Goal: Task Accomplishment & Management: Use online tool/utility

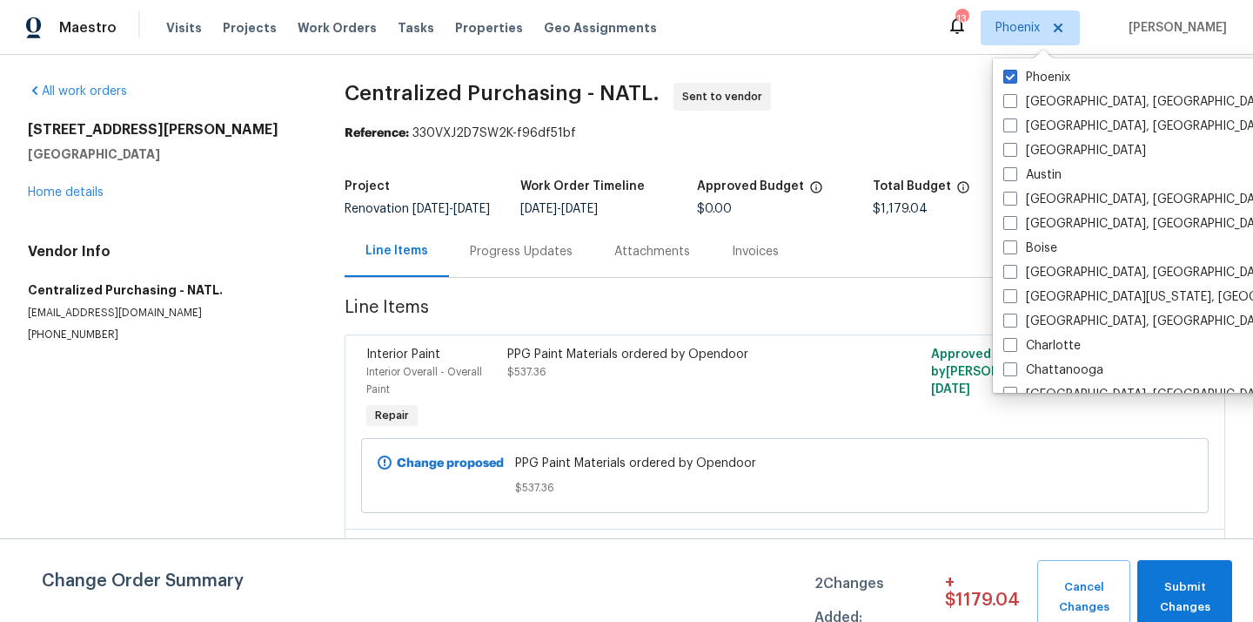
click at [230, 40] on div "Visits Projects Work Orders Tasks Properties Geo Assignments" at bounding box center [422, 27] width 512 height 35
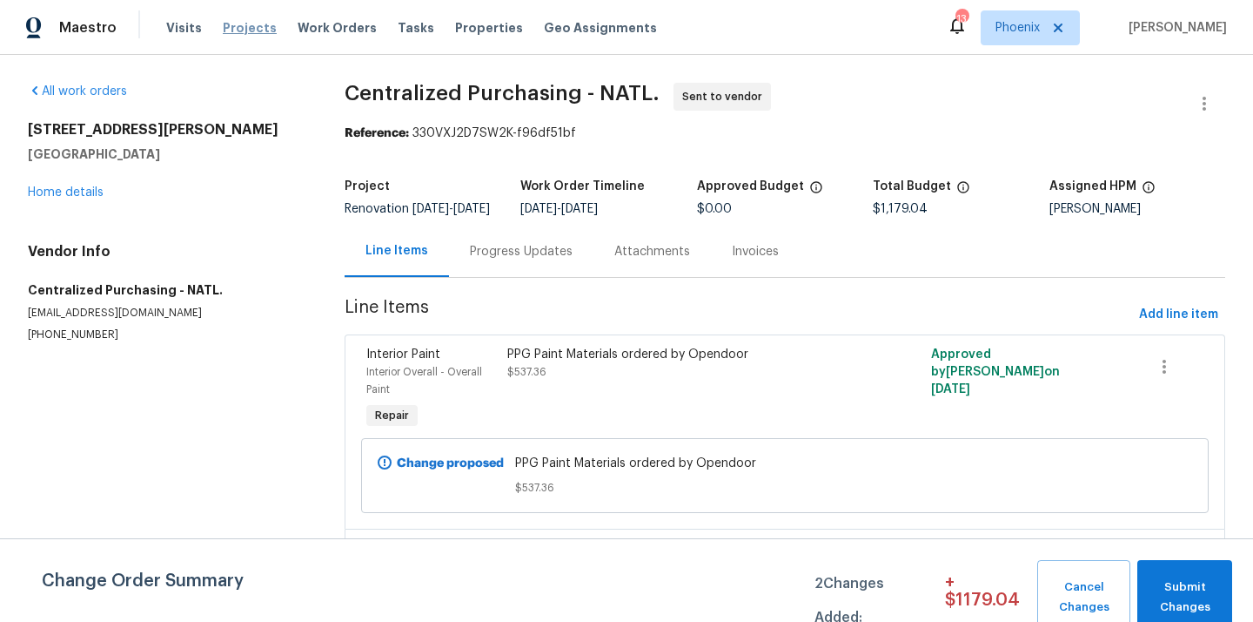
click at [230, 30] on span "Projects" at bounding box center [250, 27] width 54 height 17
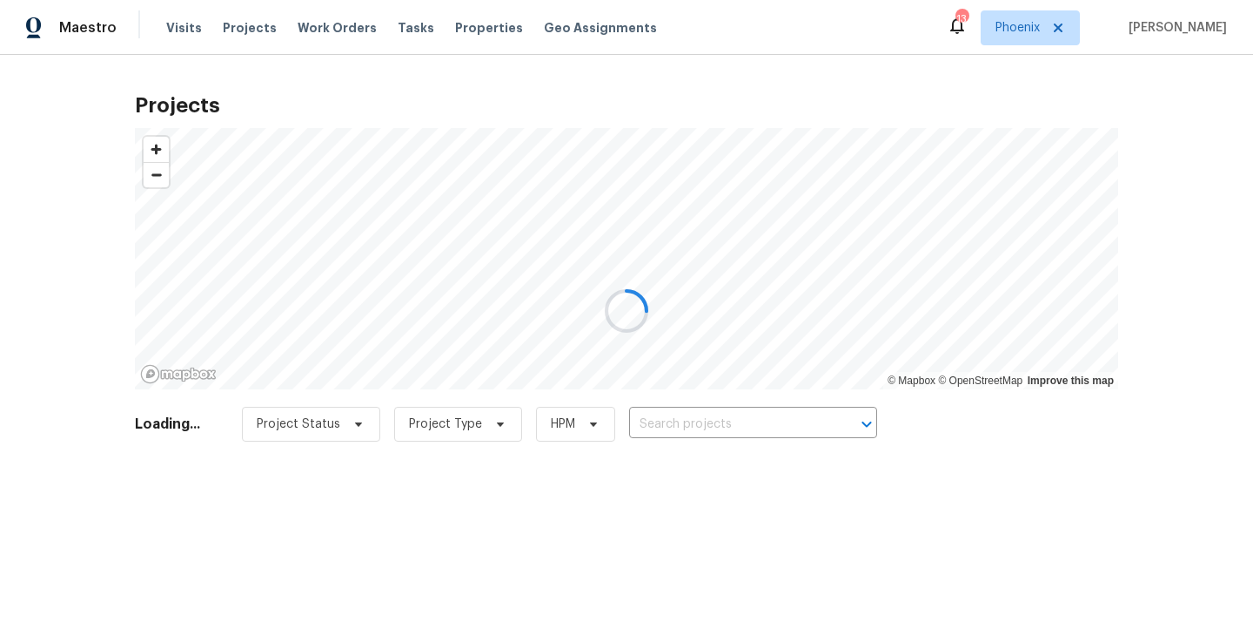
click at [744, 419] on div at bounding box center [626, 311] width 1253 height 622
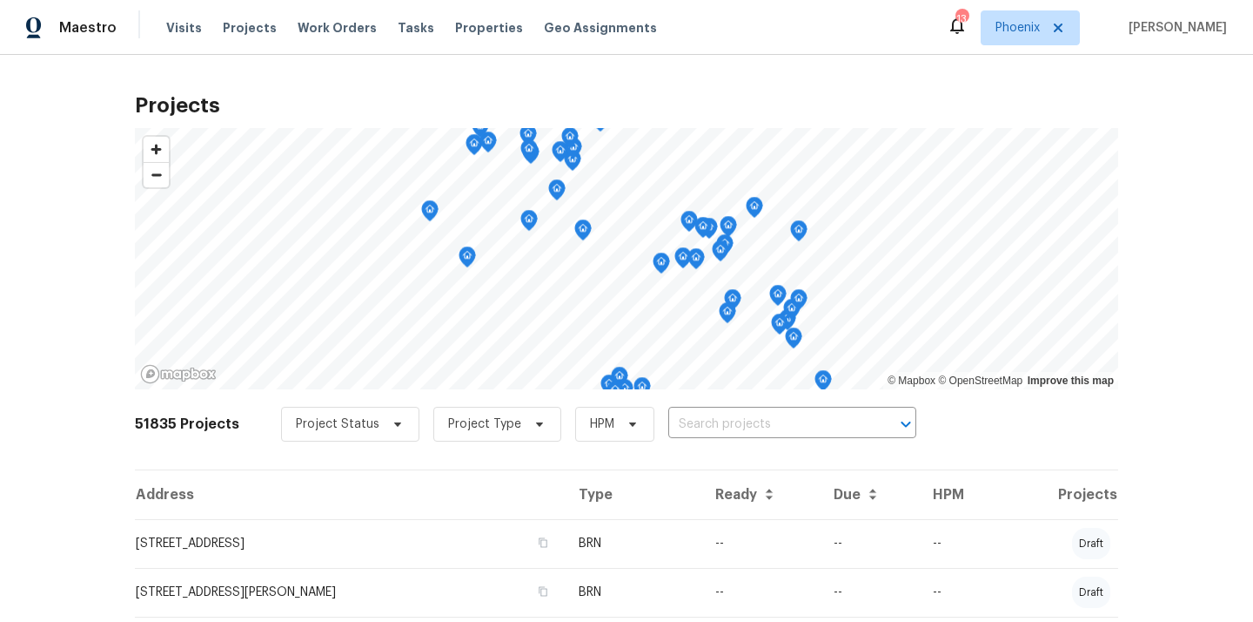
click at [744, 419] on input "text" at bounding box center [768, 424] width 199 height 27
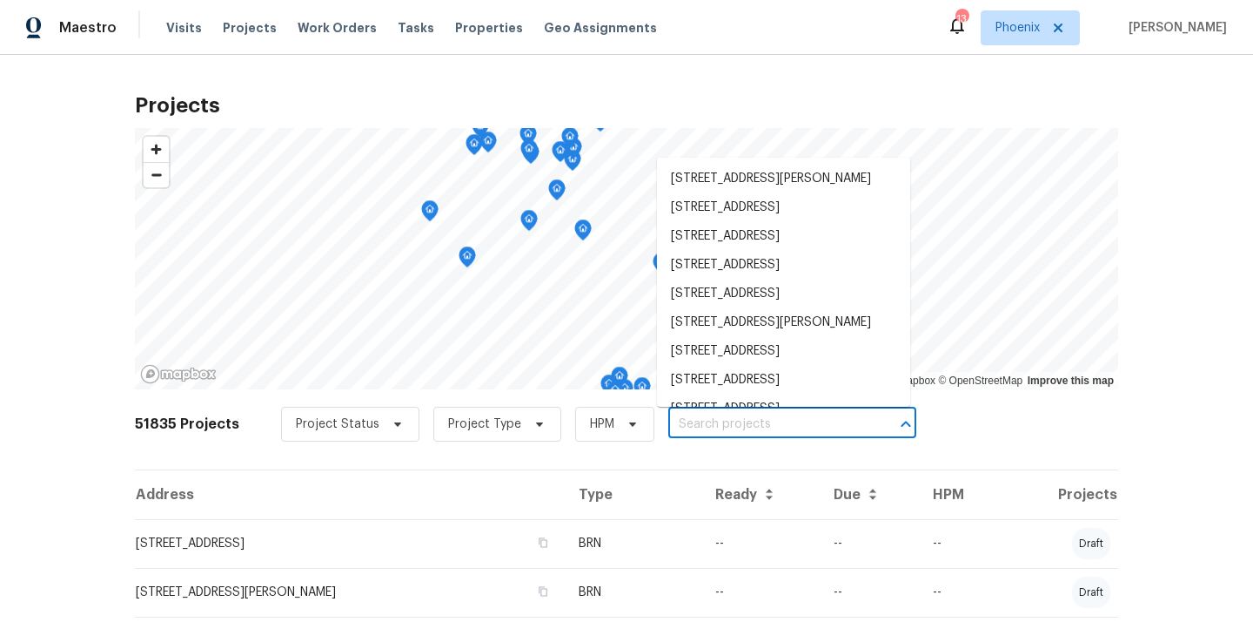
paste input "[STREET_ADDRESS][PERSON_NAME]"
type input "[STREET_ADDRESS][PERSON_NAME]"
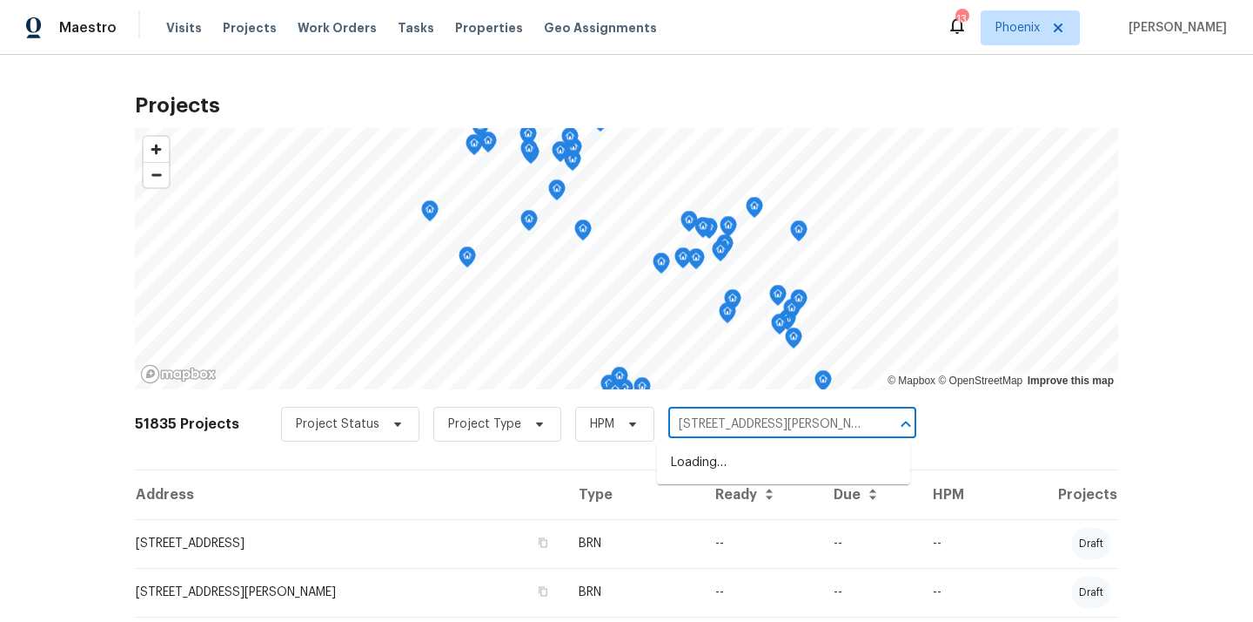
scroll to position [0, 26]
click at [733, 458] on li "[STREET_ADDRESS][PERSON_NAME]" at bounding box center [783, 462] width 253 height 29
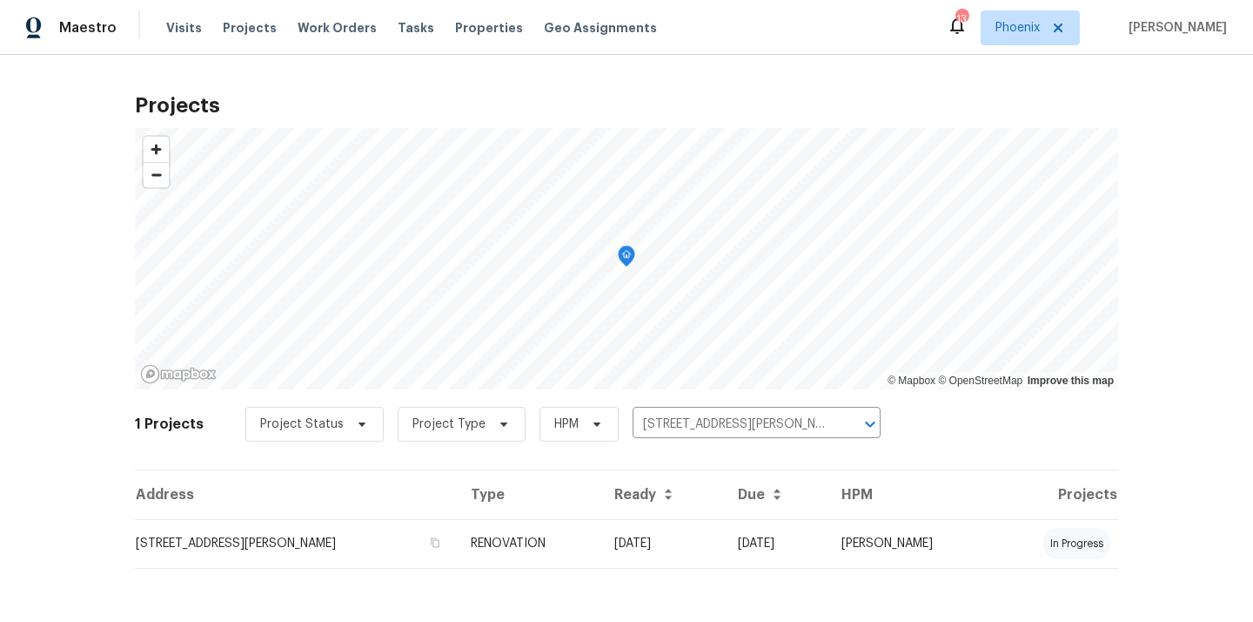
click at [380, 553] on td "[STREET_ADDRESS][PERSON_NAME]" at bounding box center [296, 543] width 322 height 49
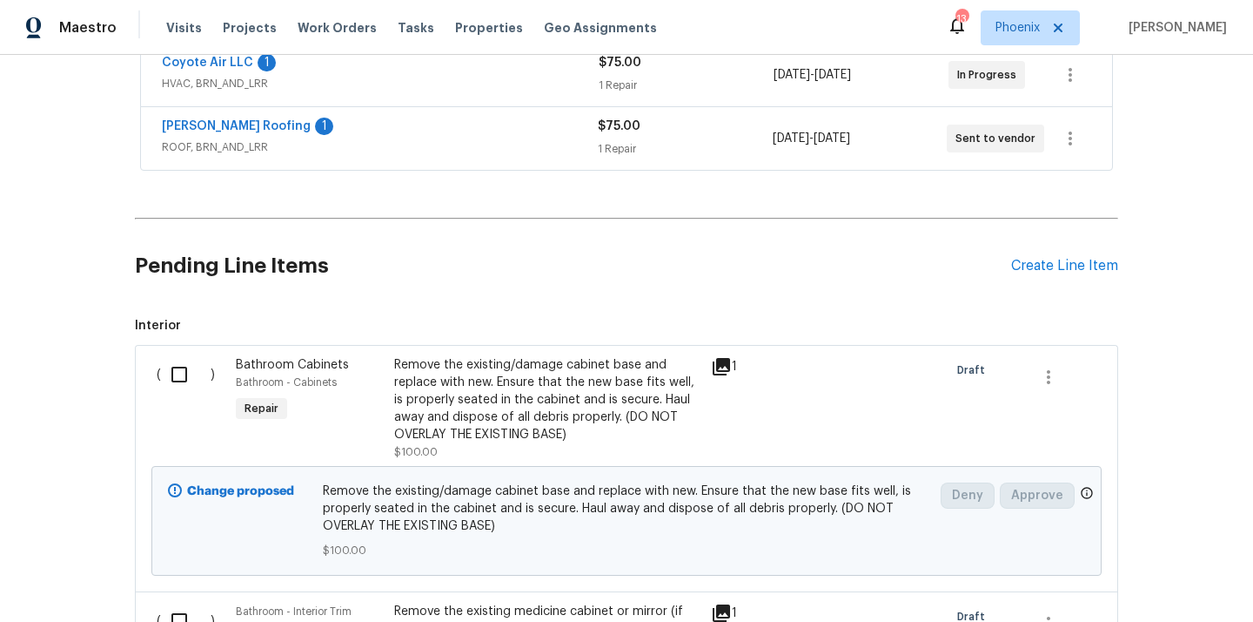
scroll to position [332, 0]
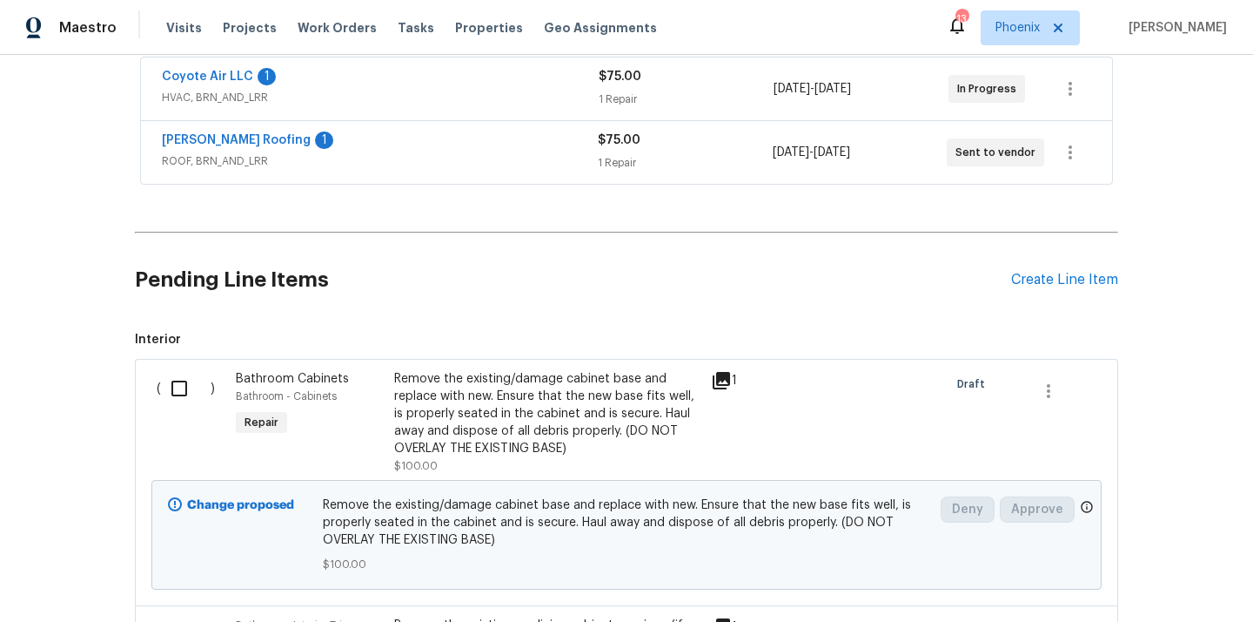
click at [1030, 270] on div "Pending Line Items Create Line Item" at bounding box center [627, 279] width 984 height 81
click at [1024, 286] on div "Create Line Item" at bounding box center [1064, 280] width 107 height 17
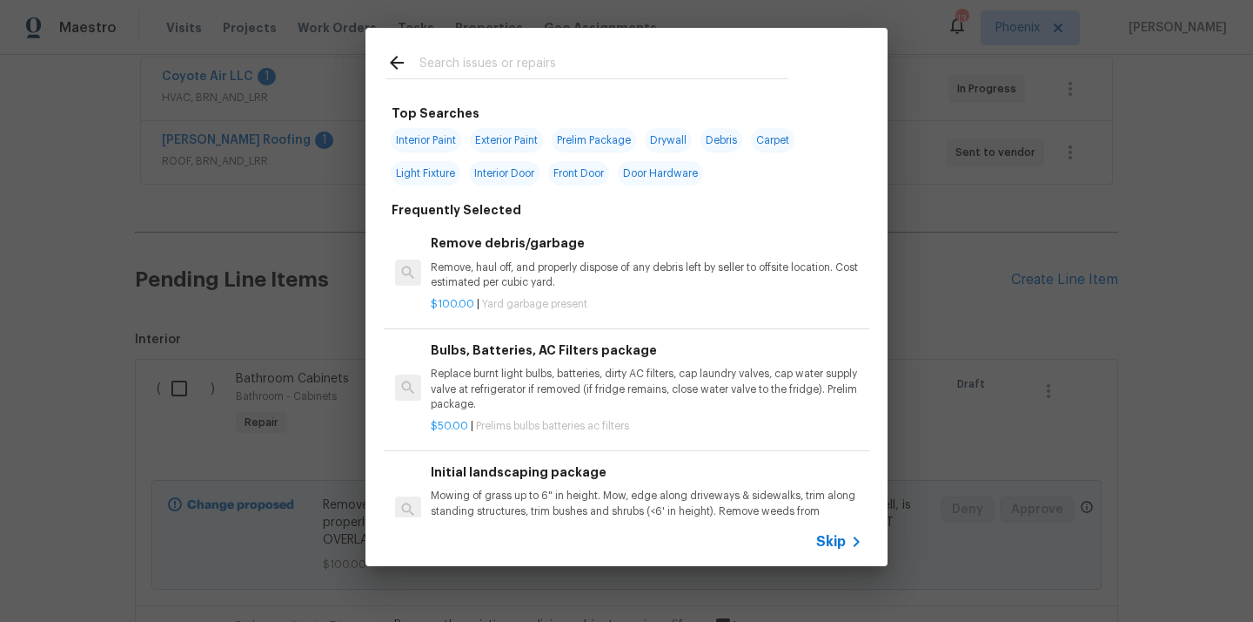
click at [649, 73] on input "text" at bounding box center [604, 65] width 369 height 26
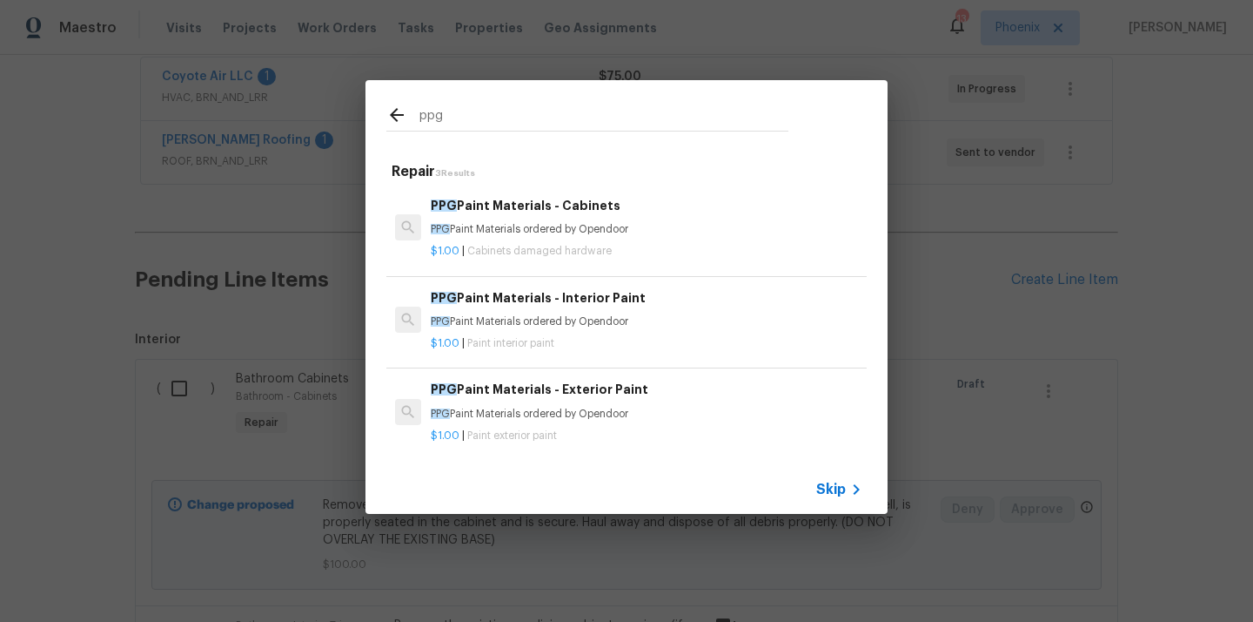
type input "ppg"
click at [600, 315] on p "PPG Paint Materials ordered by Opendoor" at bounding box center [647, 321] width 432 height 15
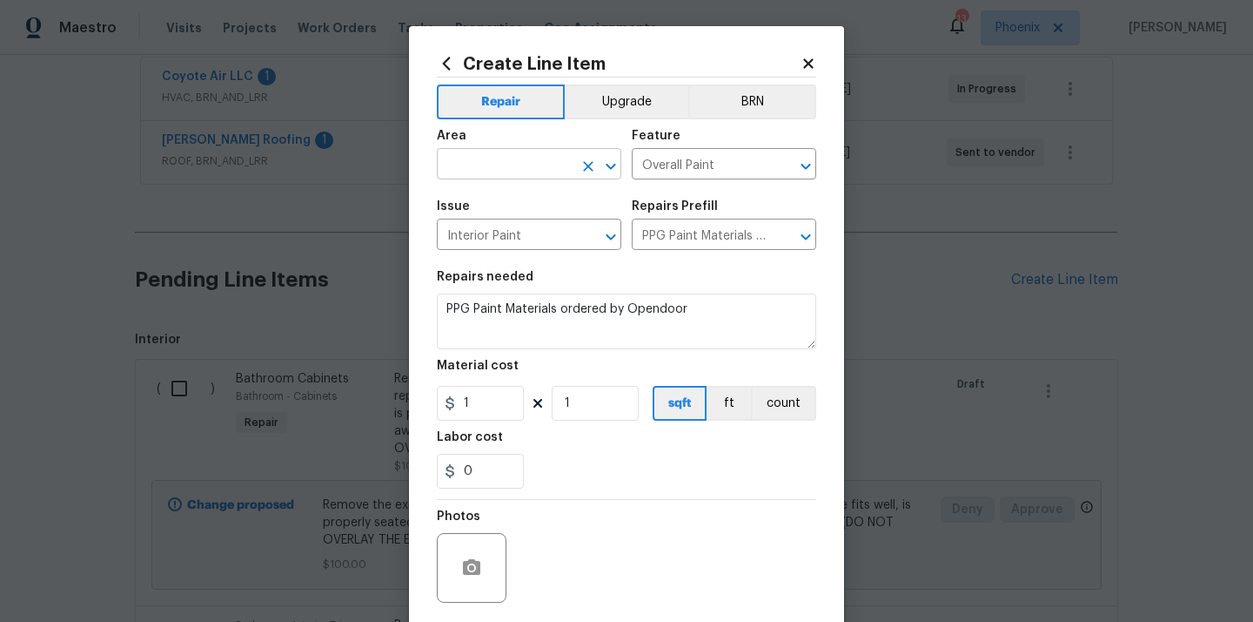
click at [535, 170] on input "text" at bounding box center [505, 165] width 136 height 27
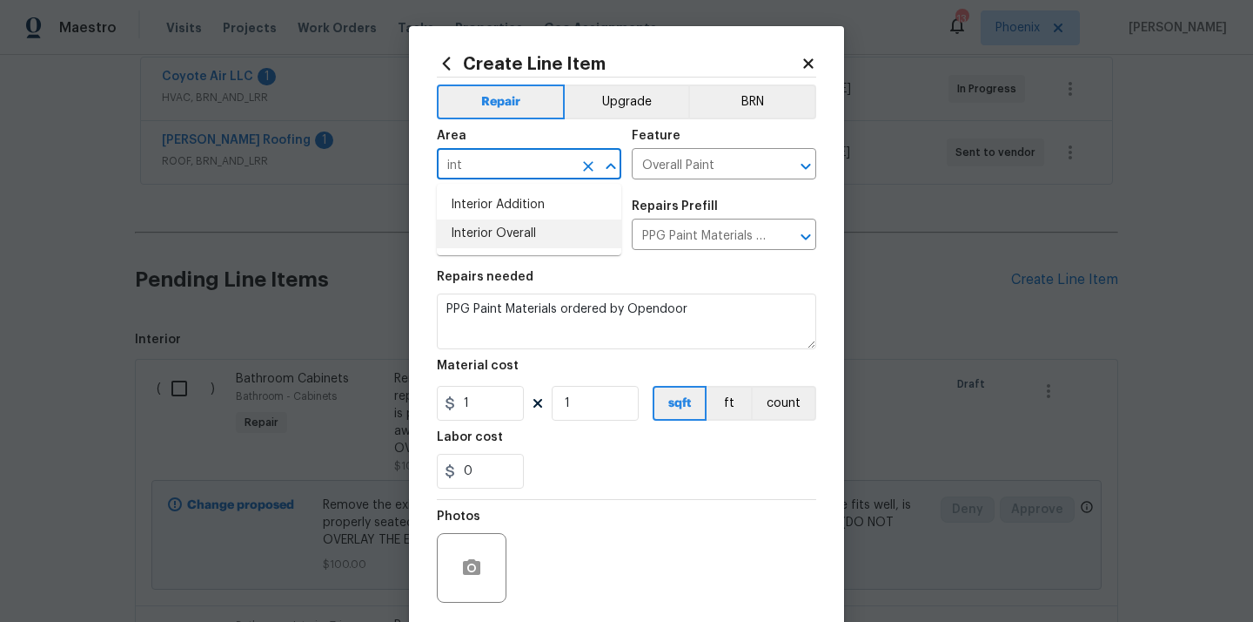
click at [498, 240] on li "Interior Overall" at bounding box center [529, 233] width 185 height 29
type input "Interior Overall"
drag, startPoint x: 469, startPoint y: 403, endPoint x: 446, endPoint y: 403, distance: 23.5
click at [447, 403] on div "1" at bounding box center [480, 403] width 87 height 35
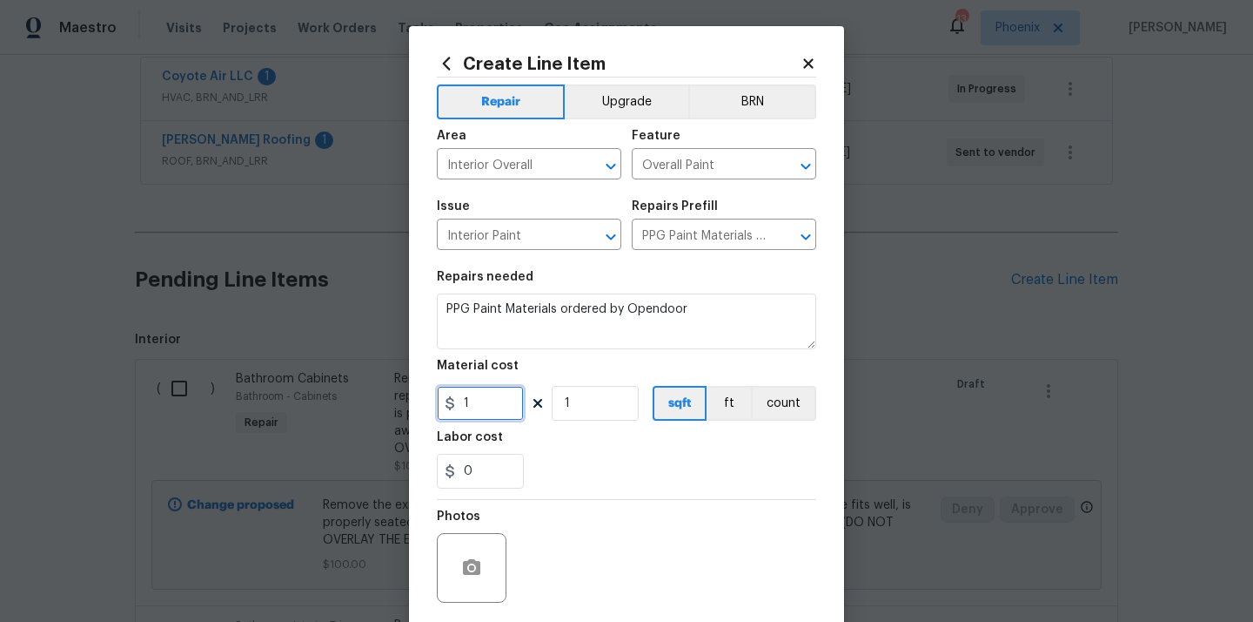
paste input "279.28"
type input "279.28"
click at [613, 482] on div "0" at bounding box center [627, 471] width 380 height 35
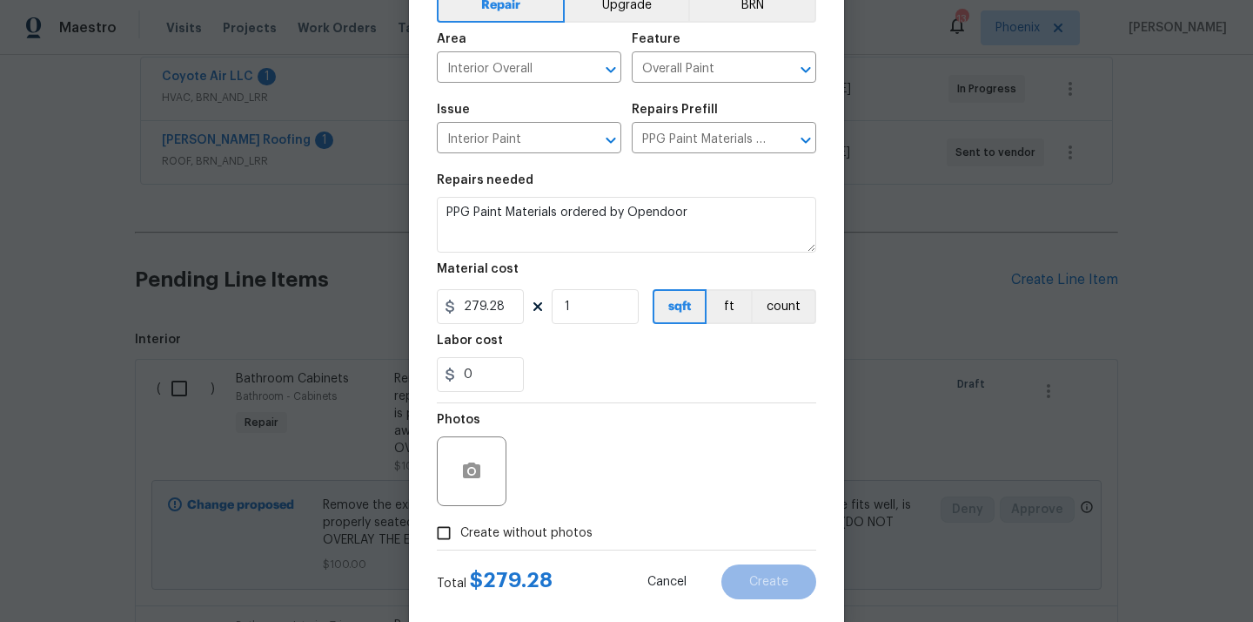
scroll to position [129, 0]
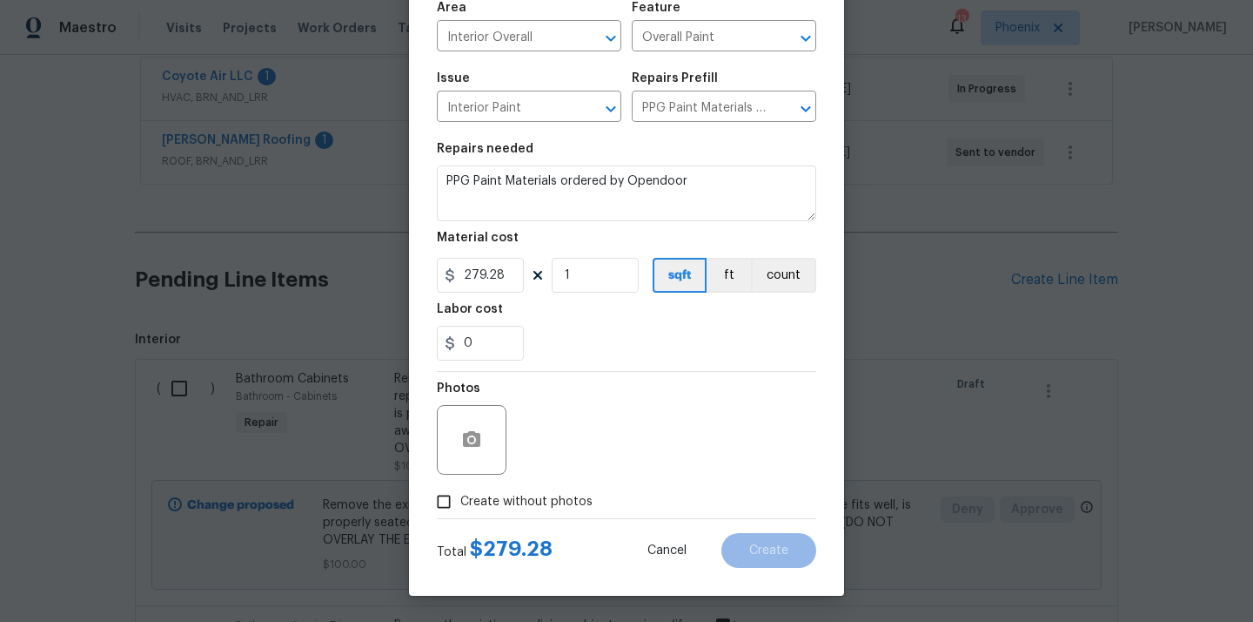
click at [576, 494] on span "Create without photos" at bounding box center [526, 502] width 132 height 18
click at [460, 494] on input "Create without photos" at bounding box center [443, 501] width 33 height 33
checkbox input "true"
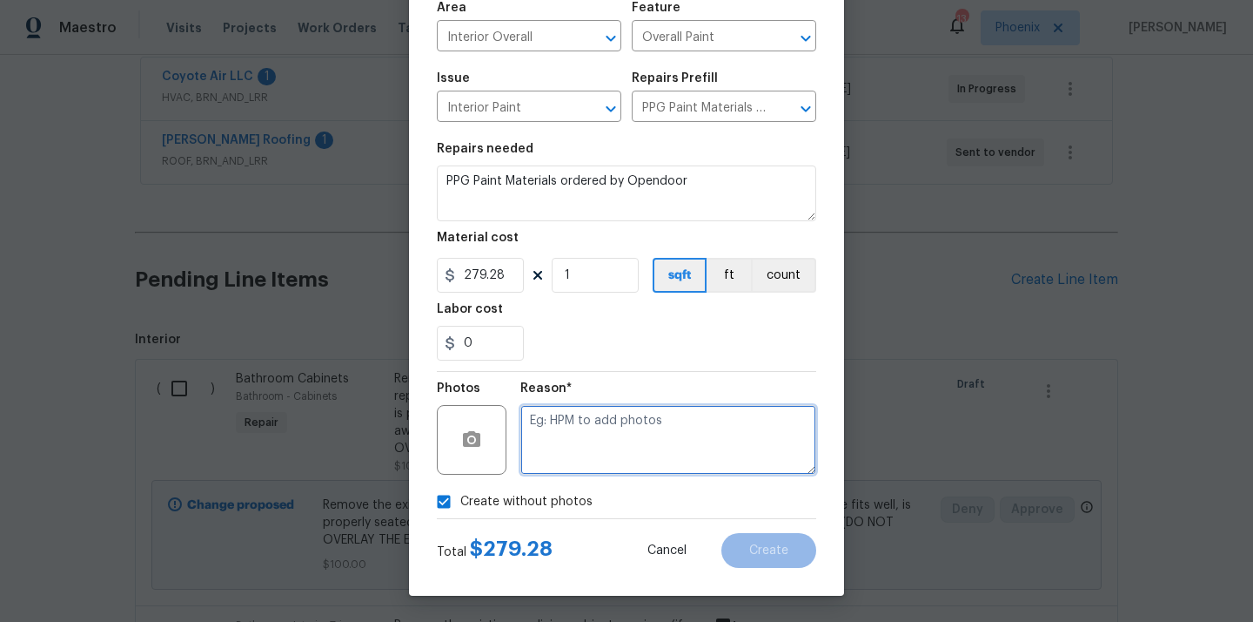
click at [615, 420] on textarea at bounding box center [669, 440] width 296 height 70
type textarea "N/A"
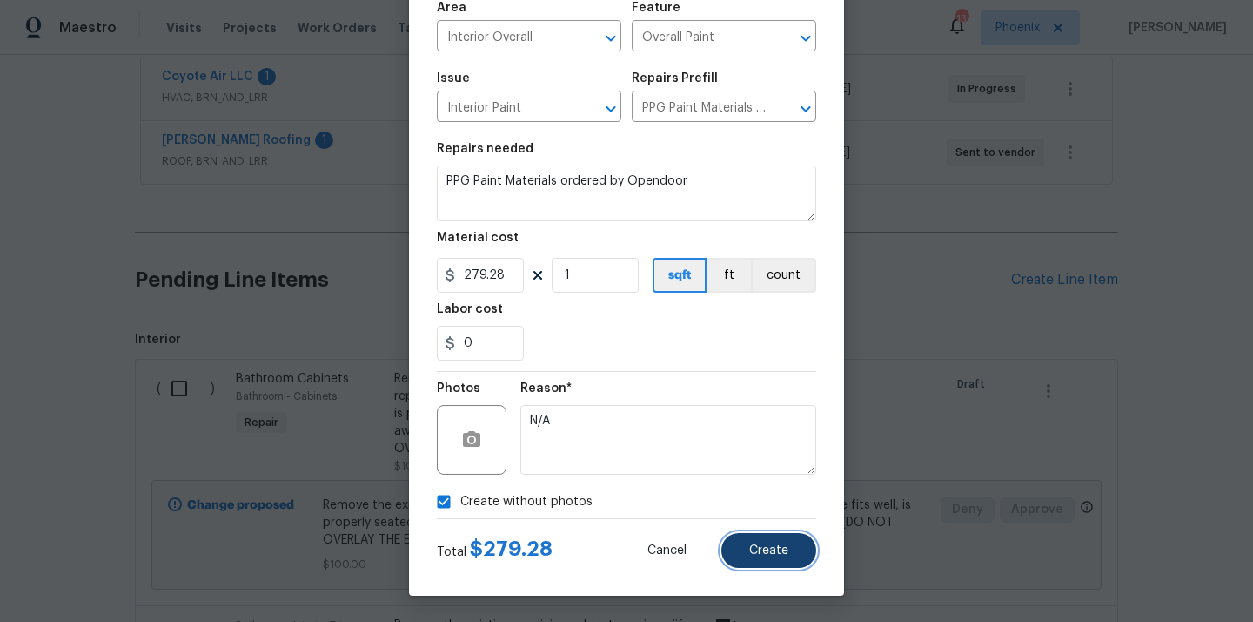
click at [786, 567] on button "Create" at bounding box center [769, 550] width 95 height 35
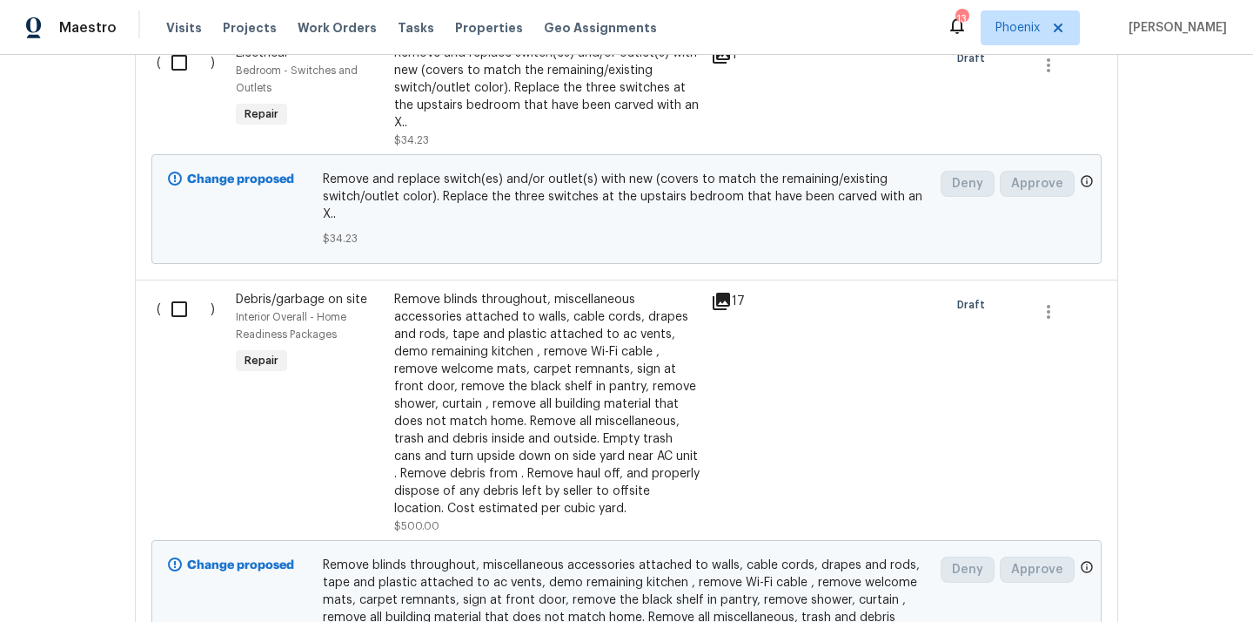
scroll to position [4237, 0]
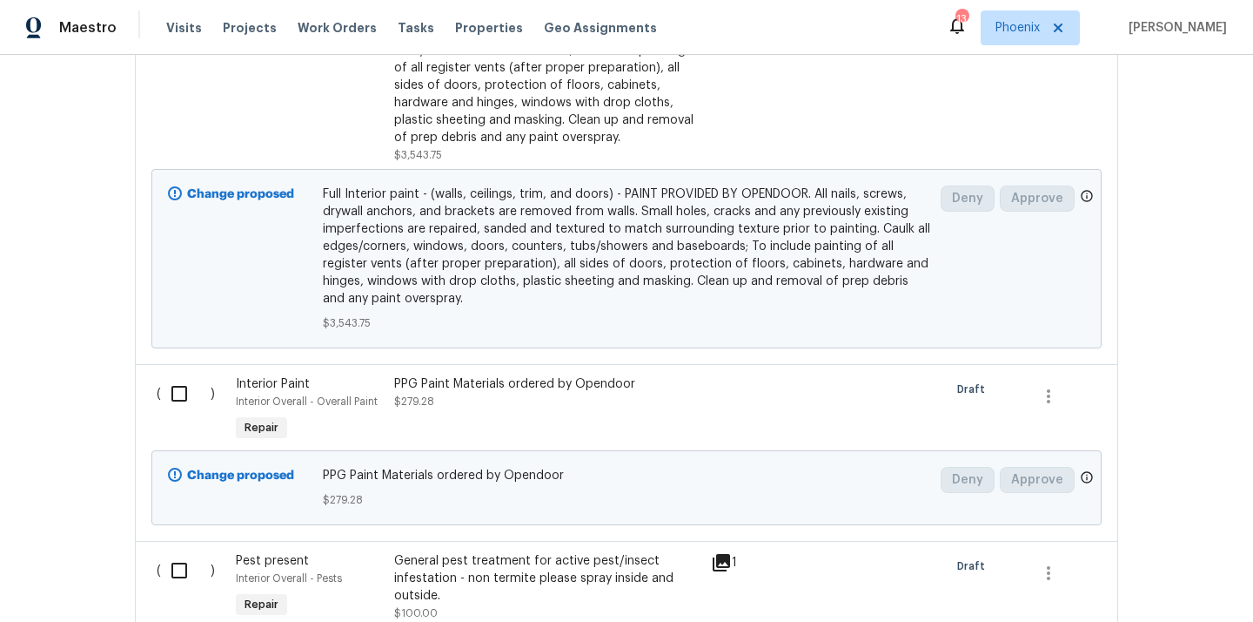
click at [183, 375] on input "checkbox" at bounding box center [186, 393] width 50 height 37
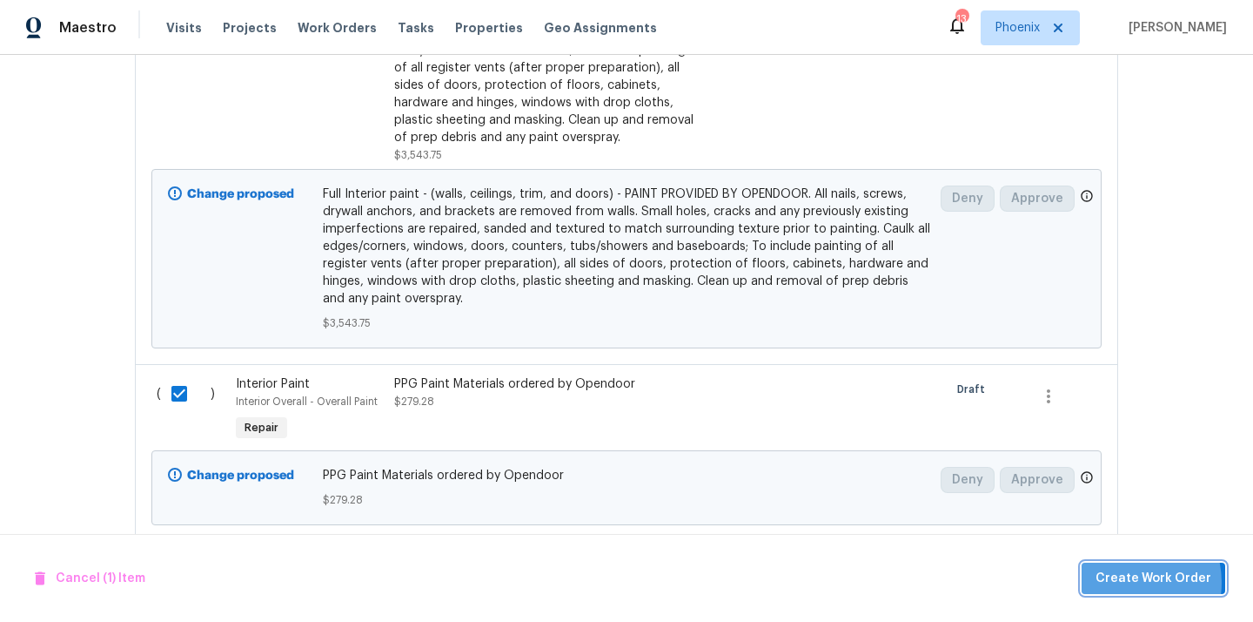
click at [1129, 581] on span "Create Work Order" at bounding box center [1154, 579] width 116 height 22
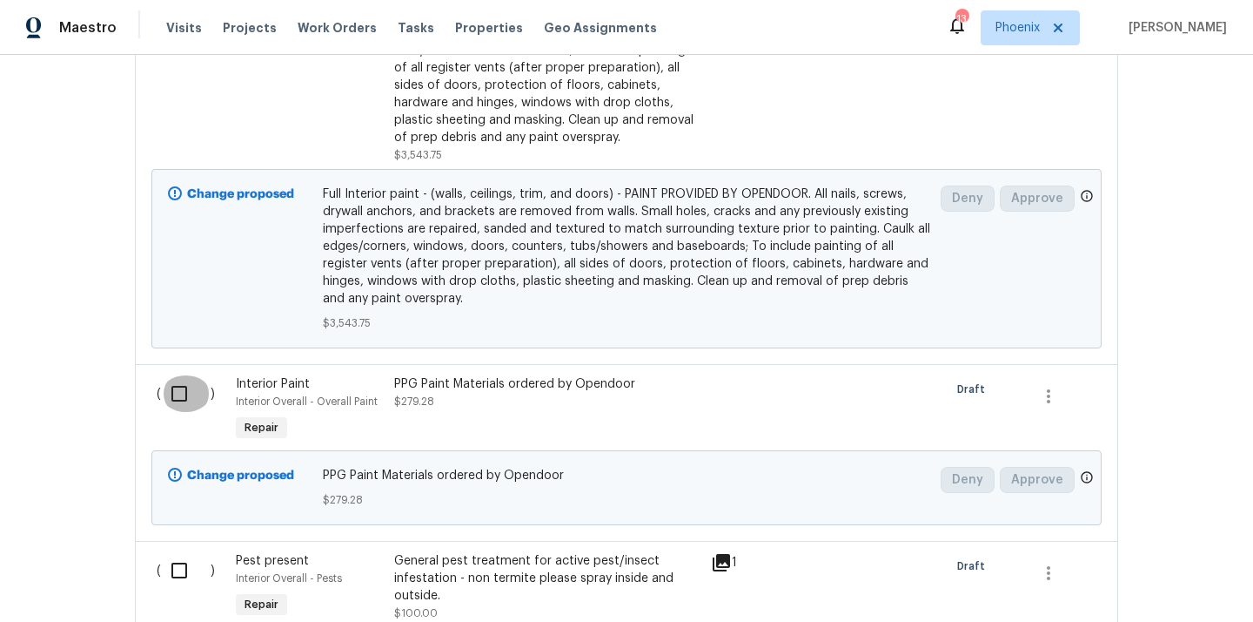
click at [180, 375] on input "checkbox" at bounding box center [186, 393] width 50 height 37
checkbox input "true"
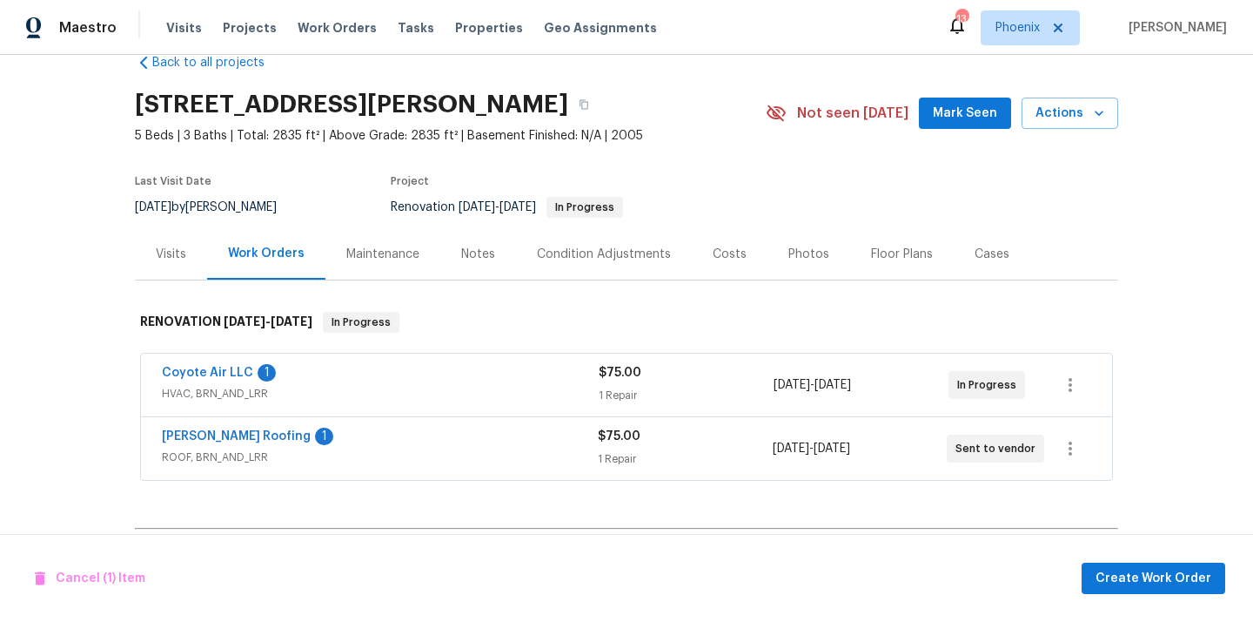
scroll to position [41, 0]
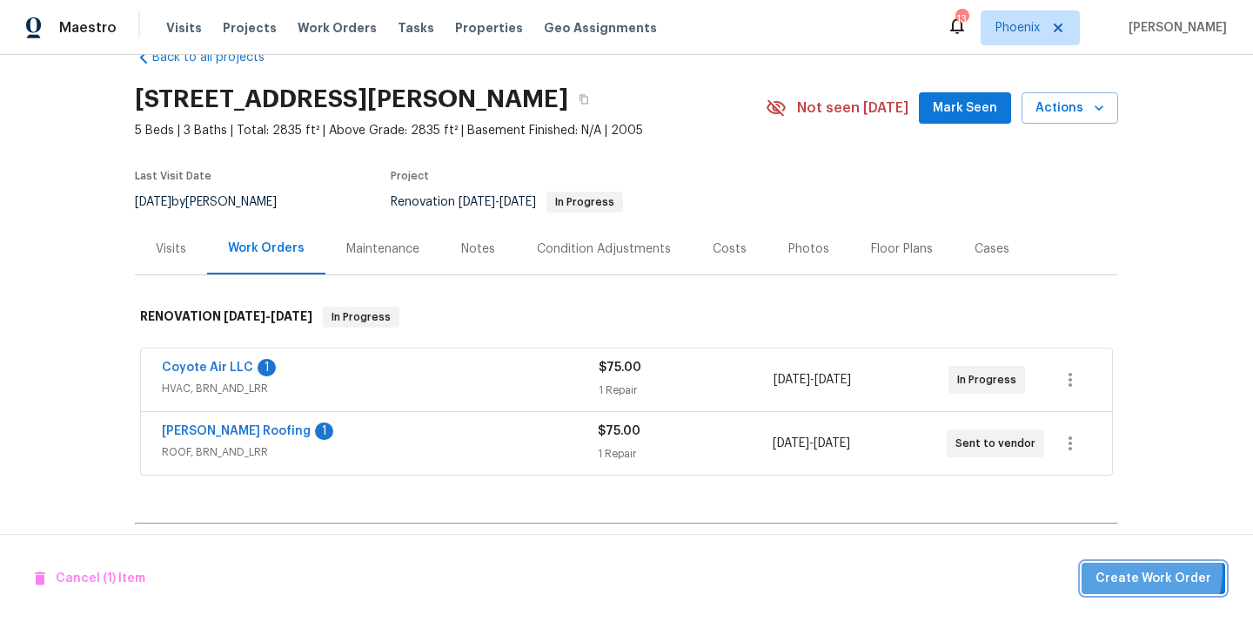
click at [1126, 569] on span "Create Work Order" at bounding box center [1154, 579] width 116 height 22
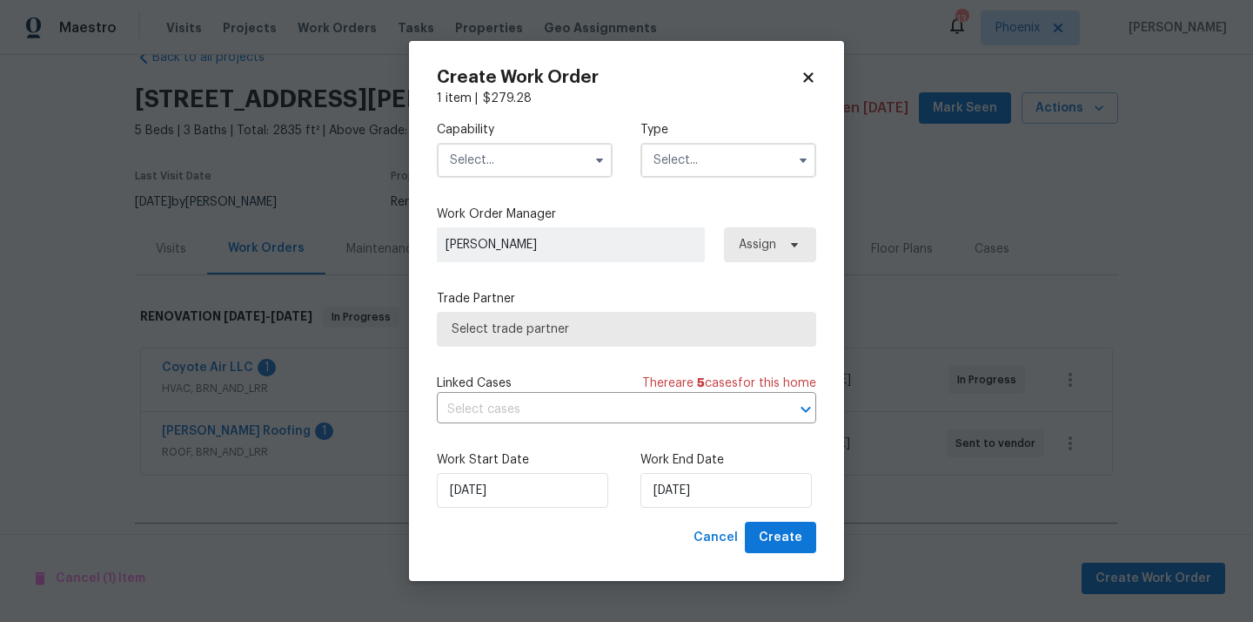
click at [585, 146] on input "text" at bounding box center [525, 160] width 176 height 35
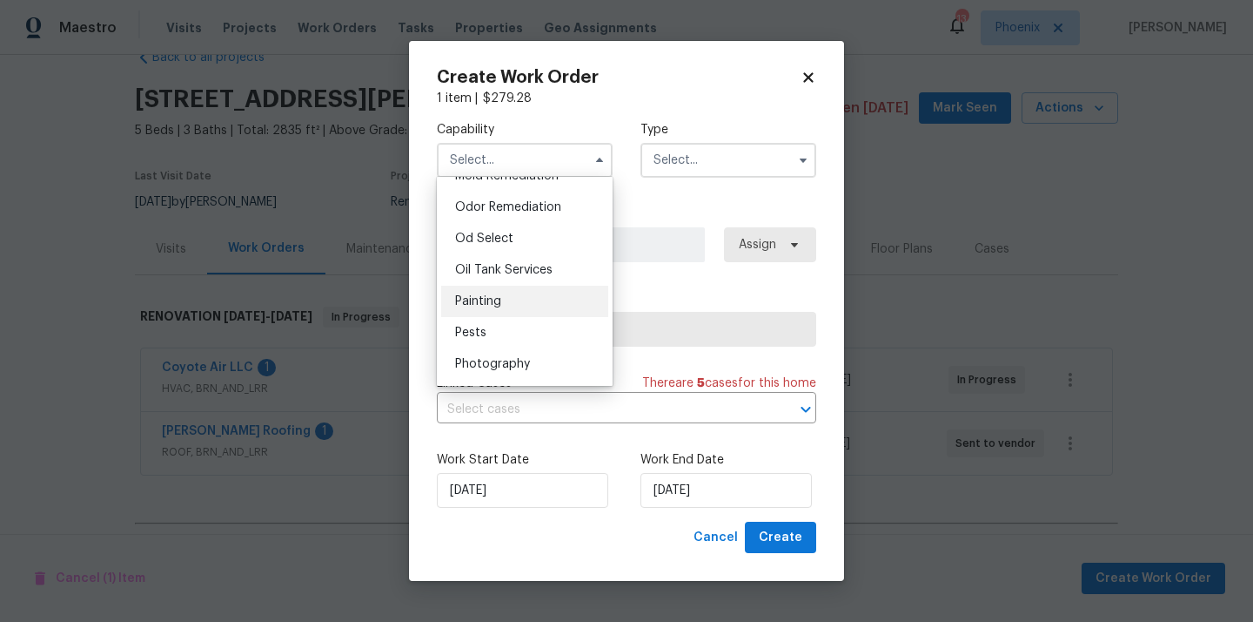
scroll to position [1338, 0]
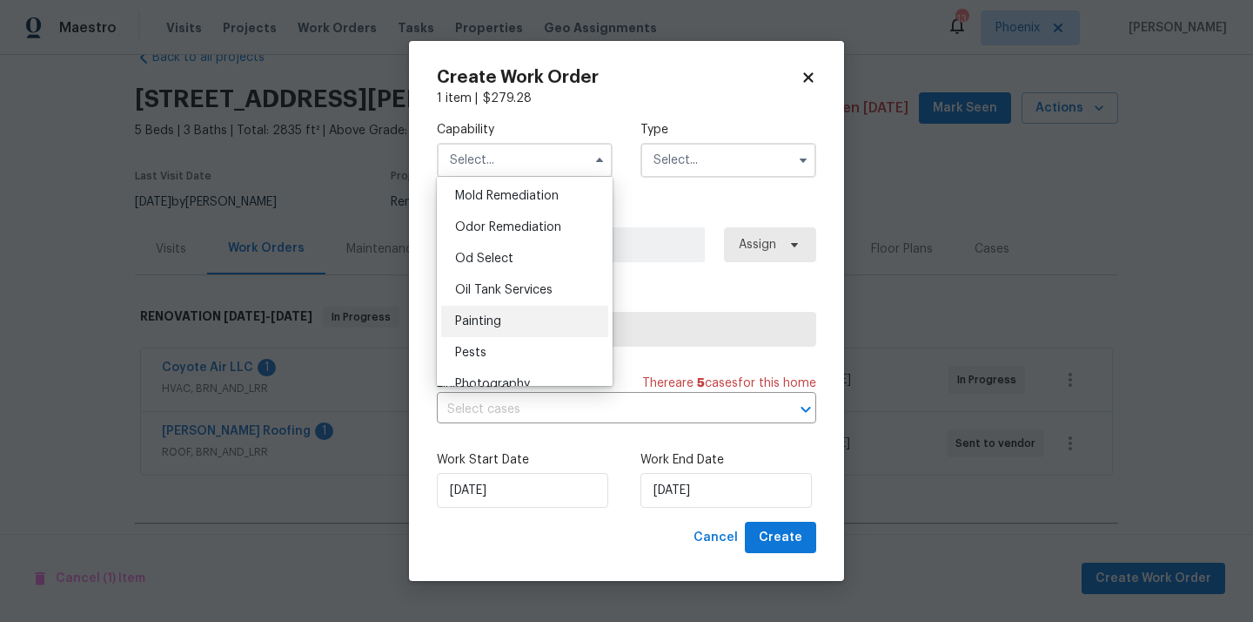
click at [554, 314] on div "Painting" at bounding box center [524, 321] width 167 height 31
type input "Painting"
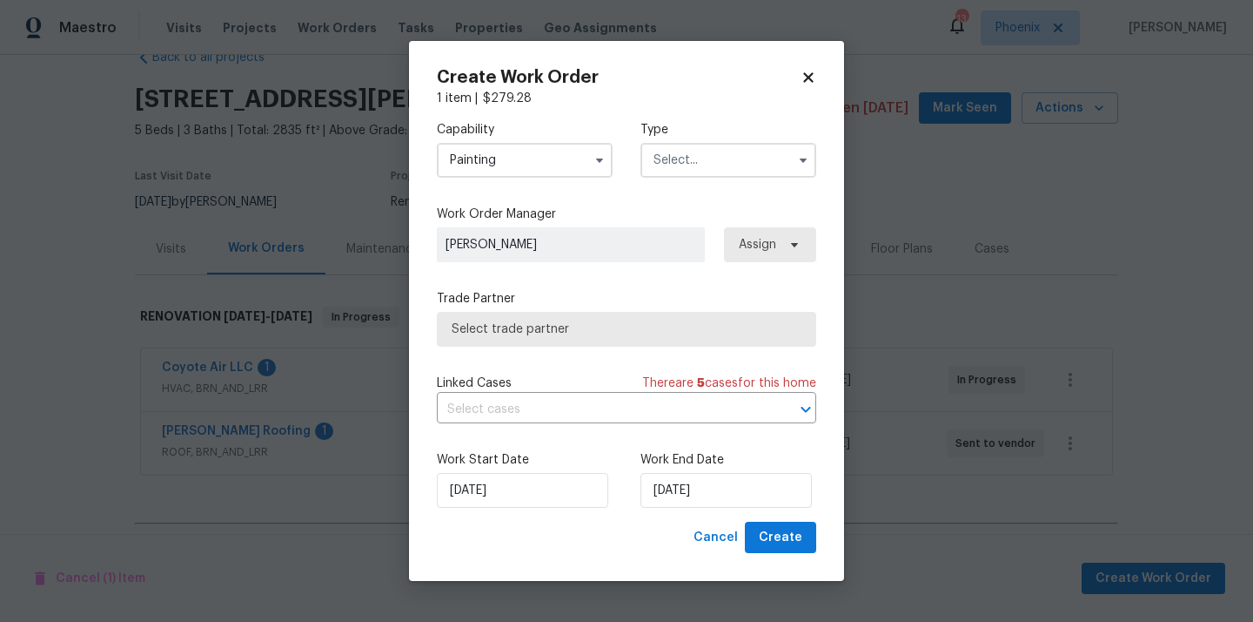
click at [691, 158] on input "text" at bounding box center [729, 160] width 176 height 35
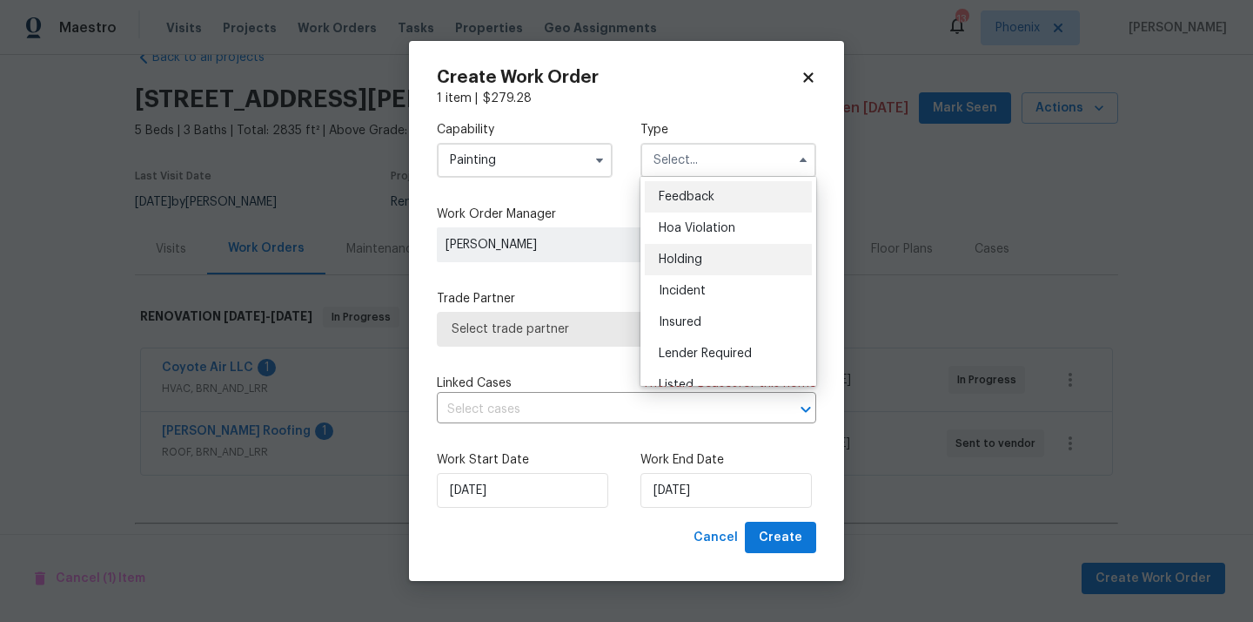
scroll to position [395, 0]
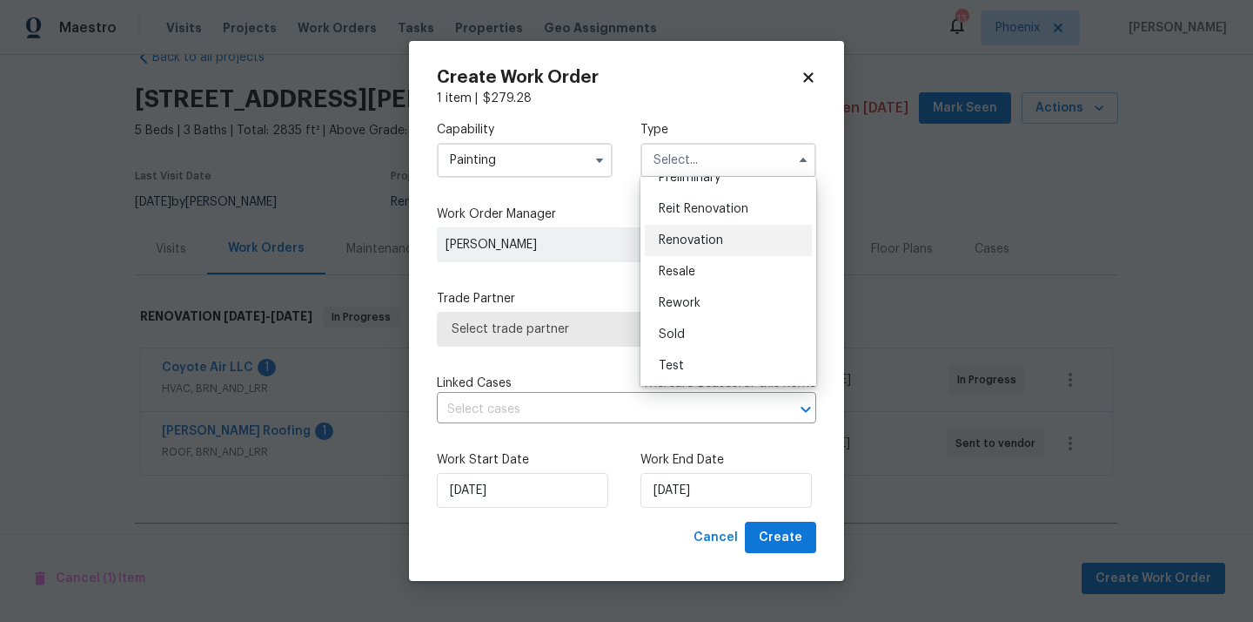
click at [700, 251] on div "Renovation" at bounding box center [728, 240] width 167 height 31
type input "Renovation"
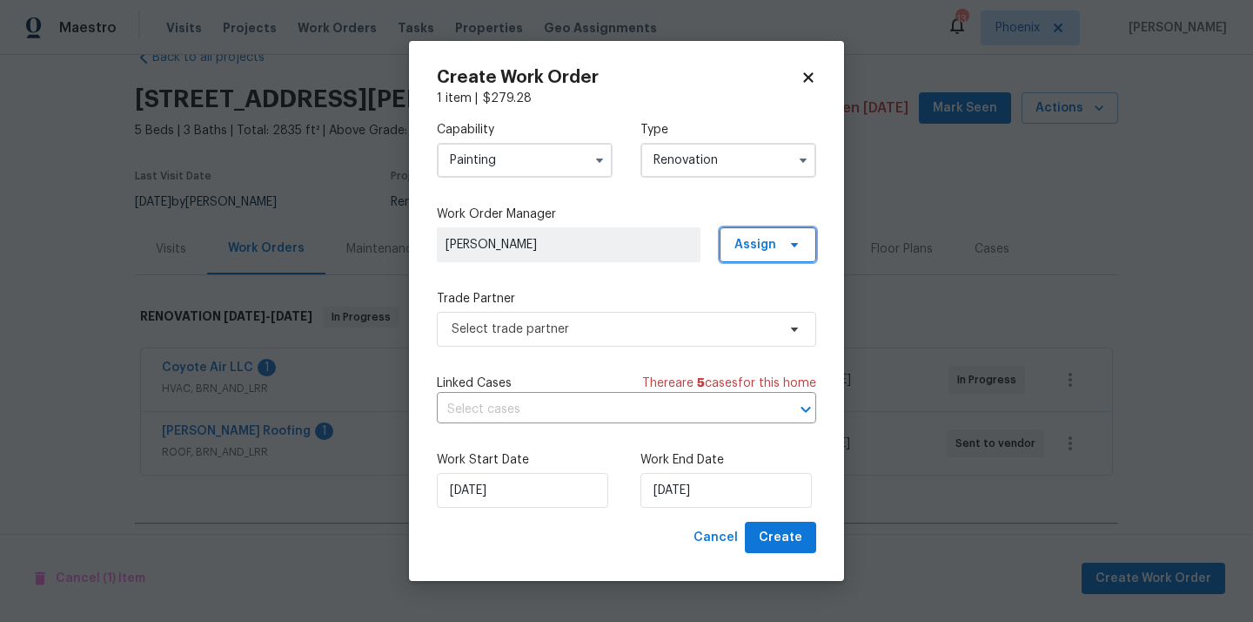
click at [750, 250] on span "Assign" at bounding box center [756, 244] width 42 height 17
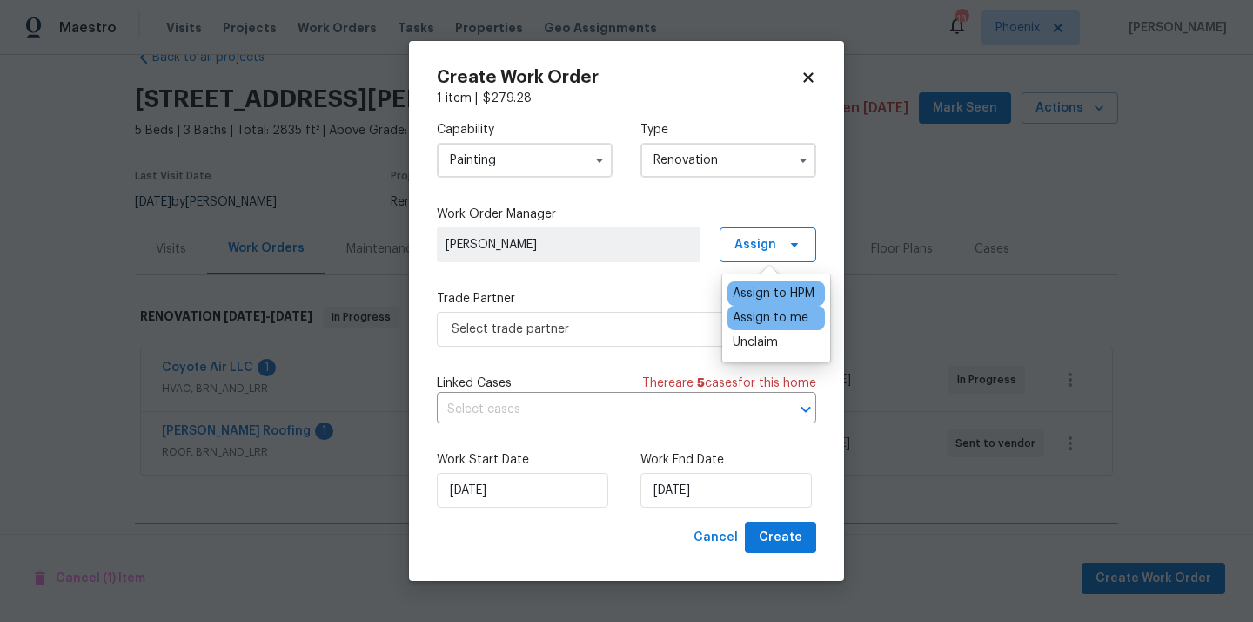
click at [754, 317] on div "Assign to me" at bounding box center [771, 317] width 76 height 17
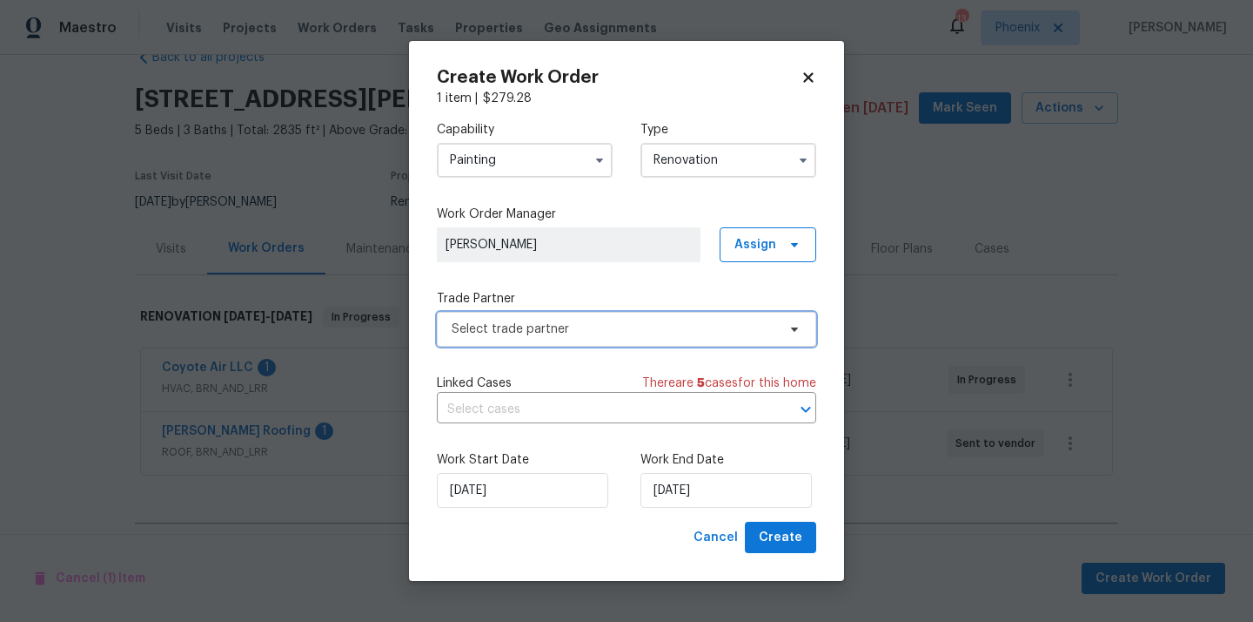
click at [618, 323] on span "Select trade partner" at bounding box center [614, 328] width 325 height 17
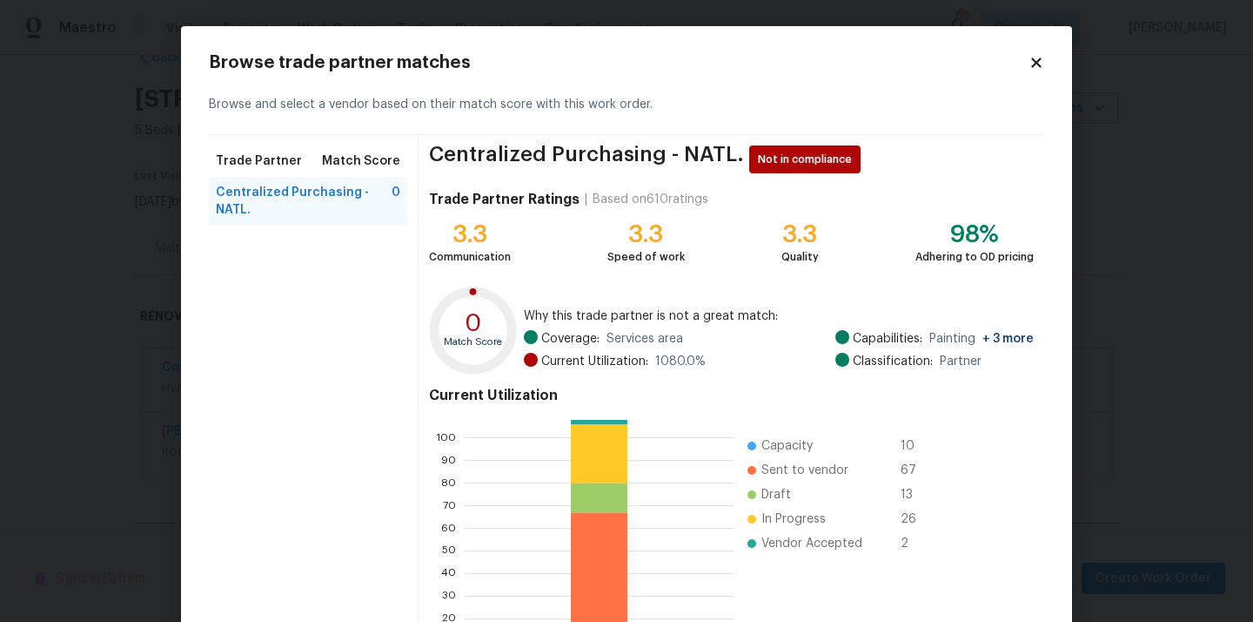
scroll to position [146, 0]
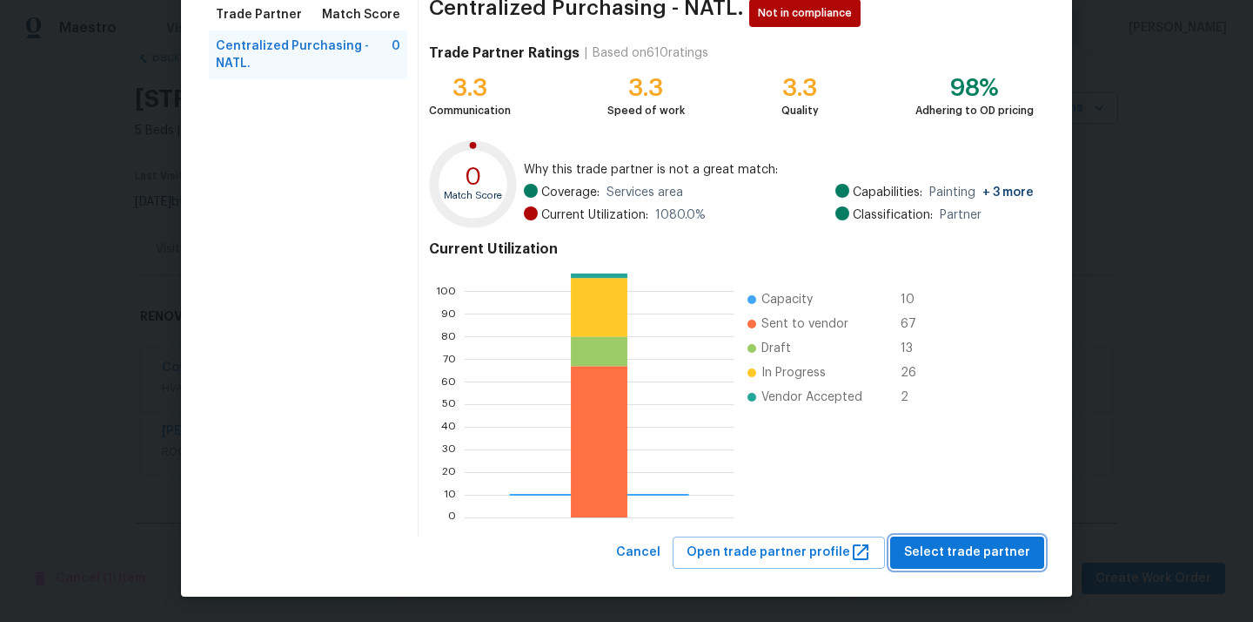
click at [982, 553] on span "Select trade partner" at bounding box center [967, 552] width 126 height 22
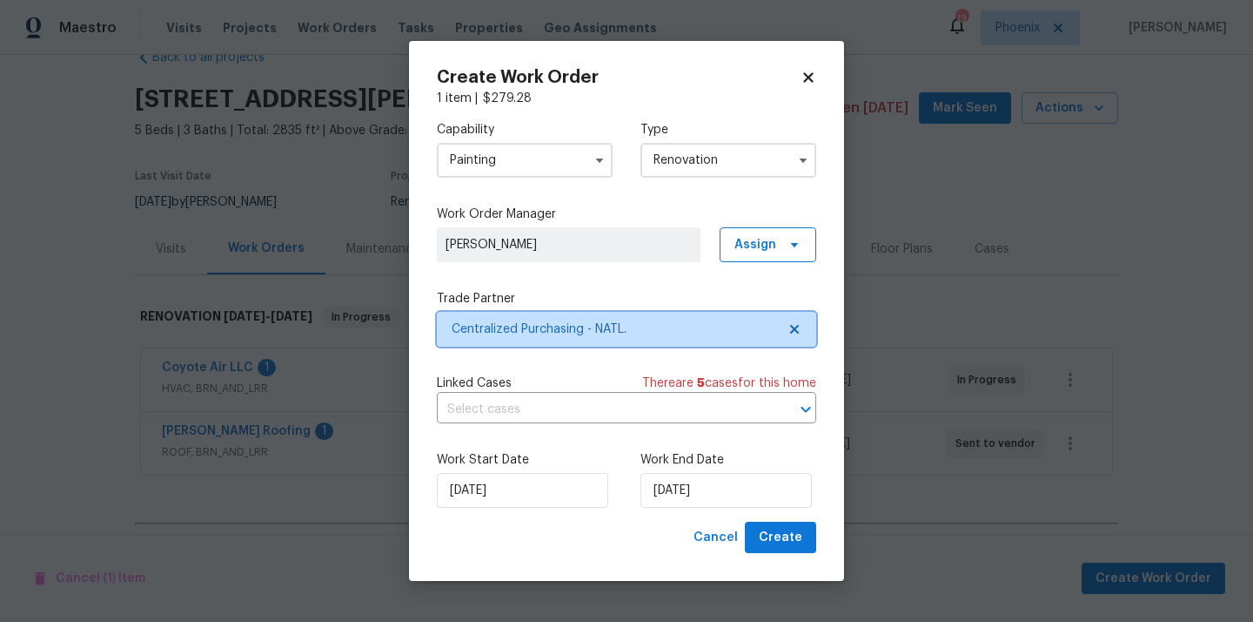
scroll to position [0, 0]
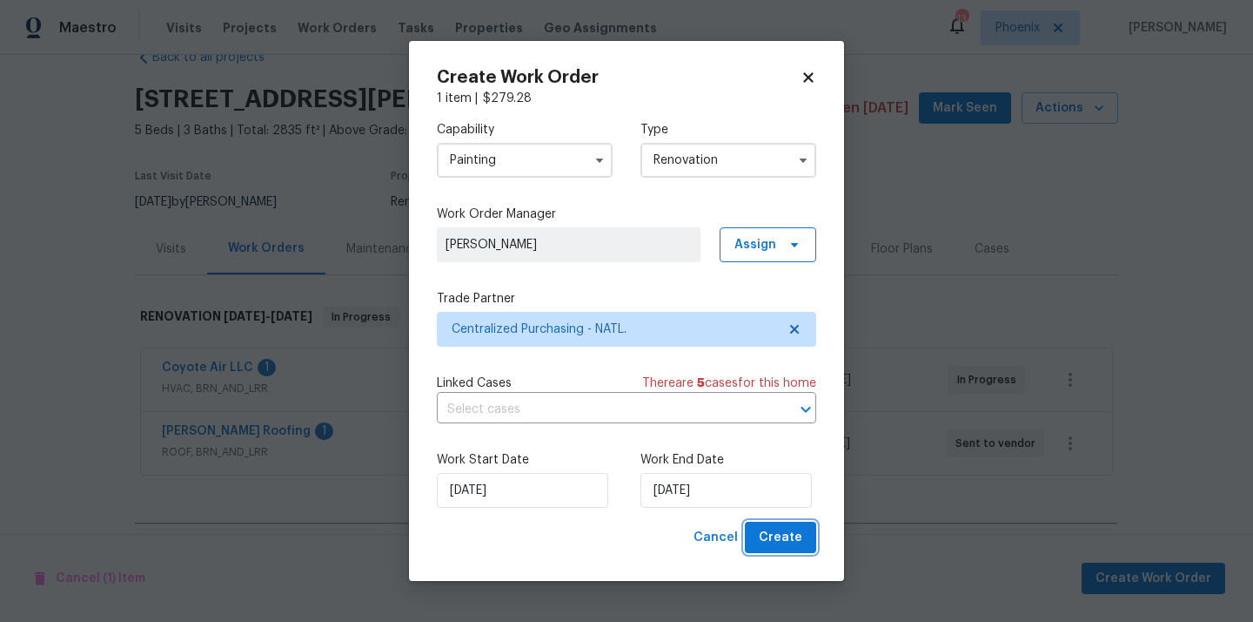
click at [780, 534] on span "Create" at bounding box center [781, 538] width 44 height 22
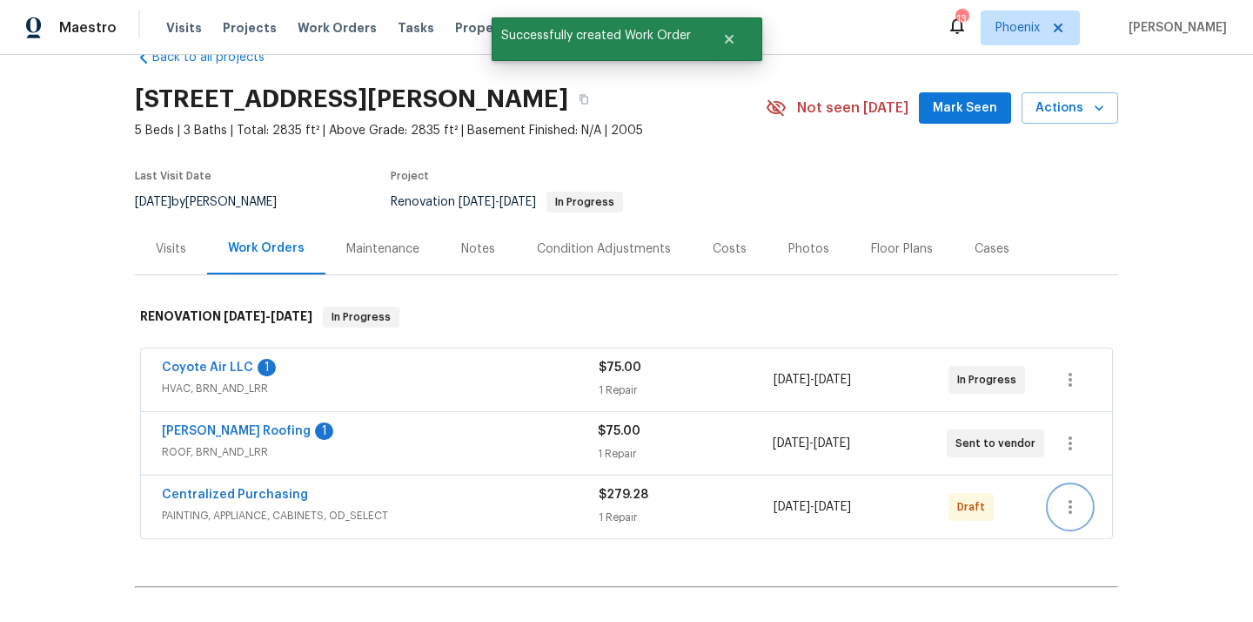
click at [1083, 507] on button "button" at bounding box center [1071, 507] width 42 height 42
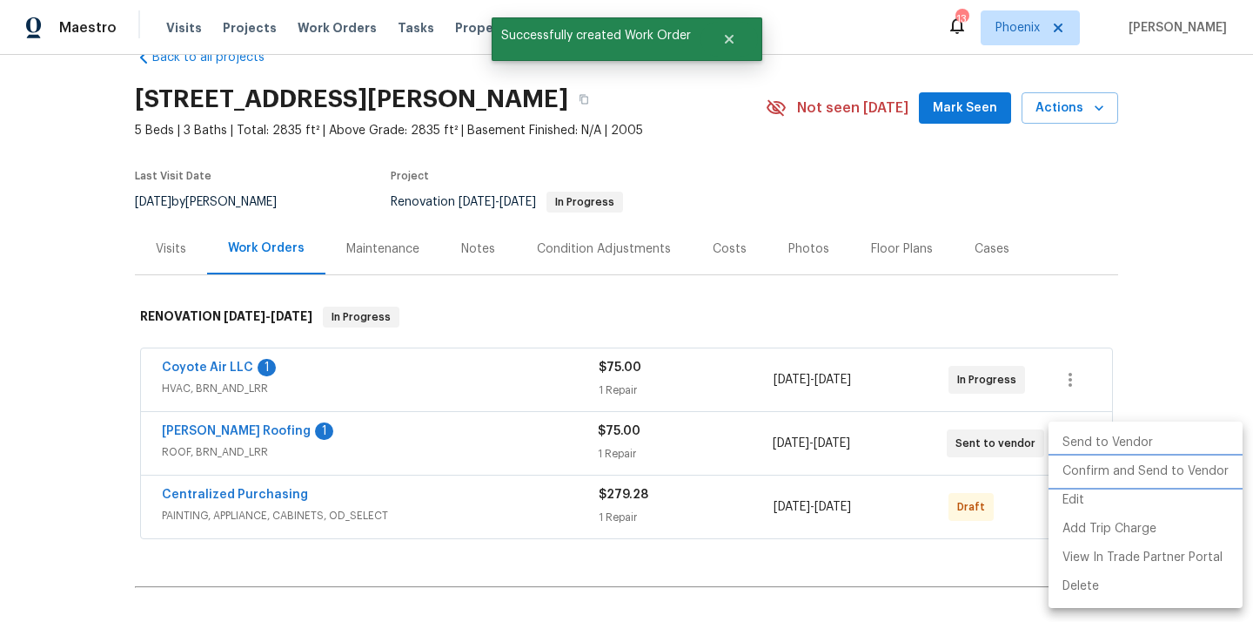
click at [1088, 471] on li "Confirm and Send to Vendor" at bounding box center [1146, 471] width 194 height 29
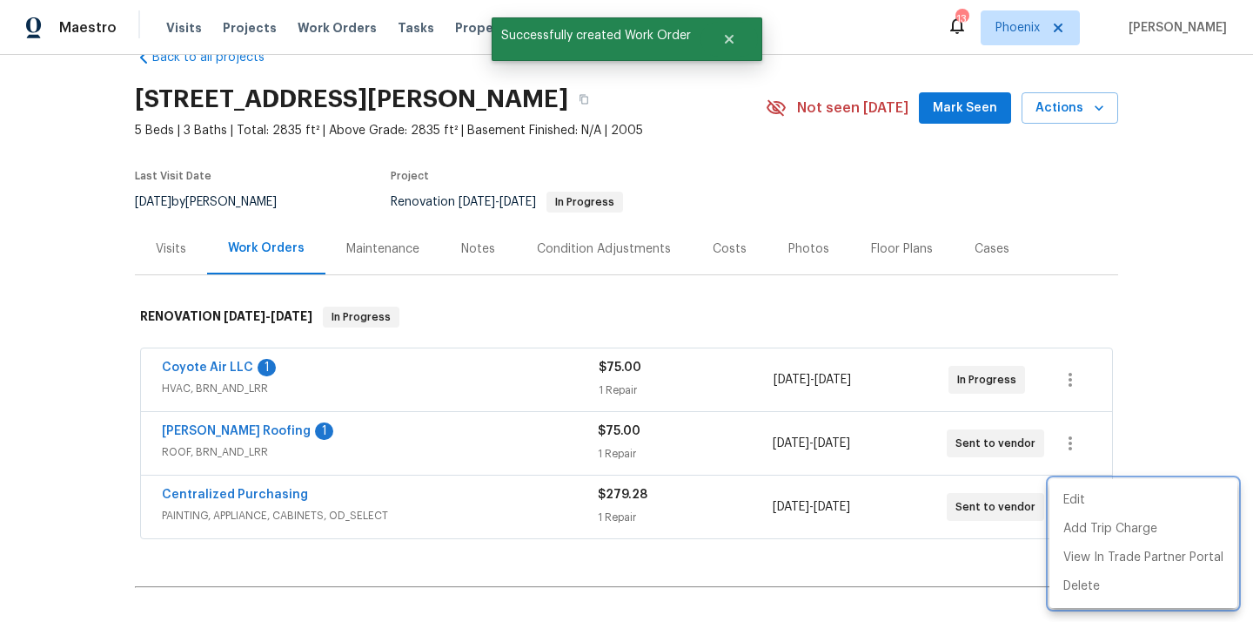
click at [249, 498] on div at bounding box center [626, 311] width 1253 height 622
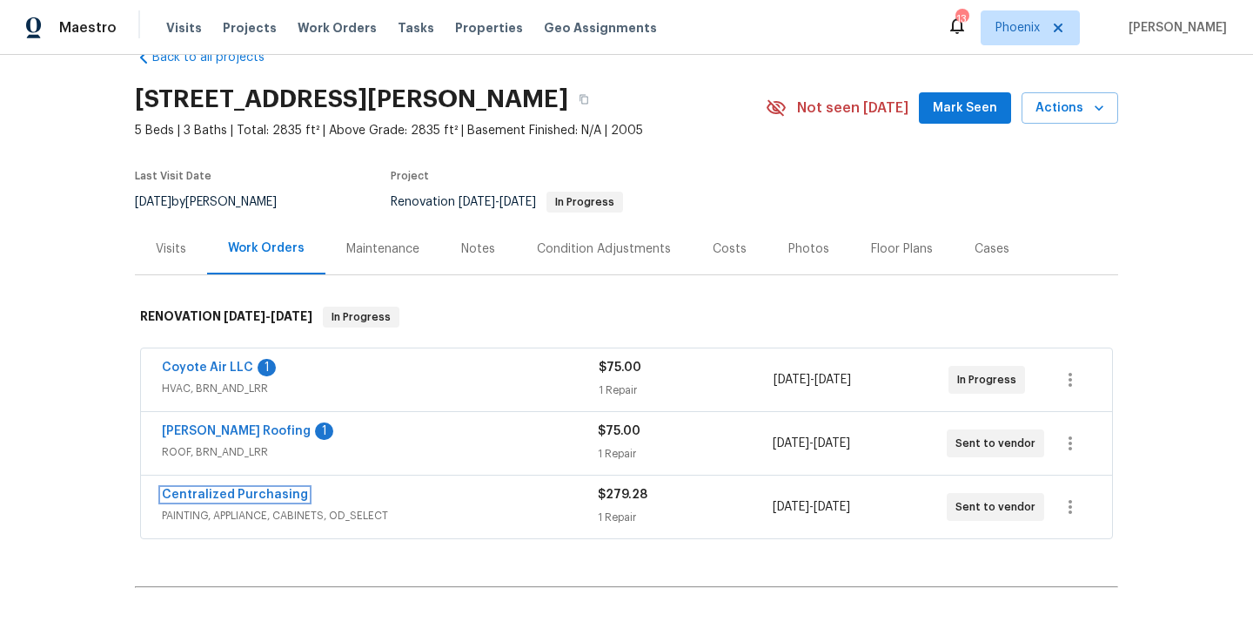
click at [249, 498] on link "Centralized Purchasing" at bounding box center [235, 494] width 146 height 12
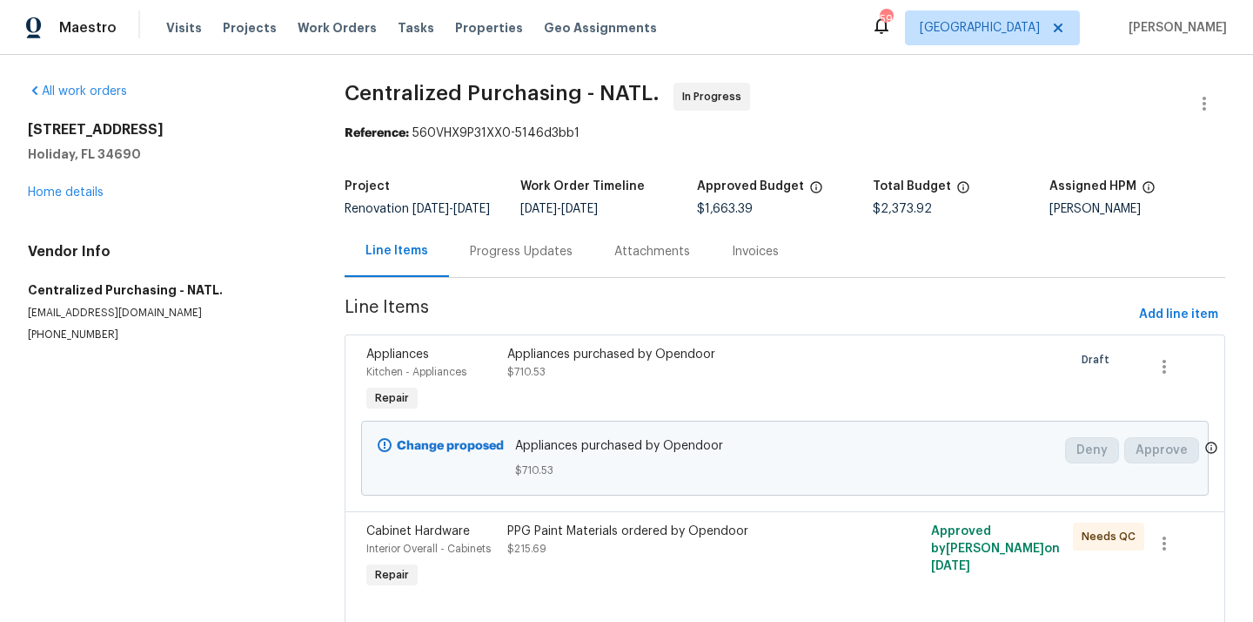
click at [1032, 19] on span "[GEOGRAPHIC_DATA]" at bounding box center [980, 27] width 120 height 17
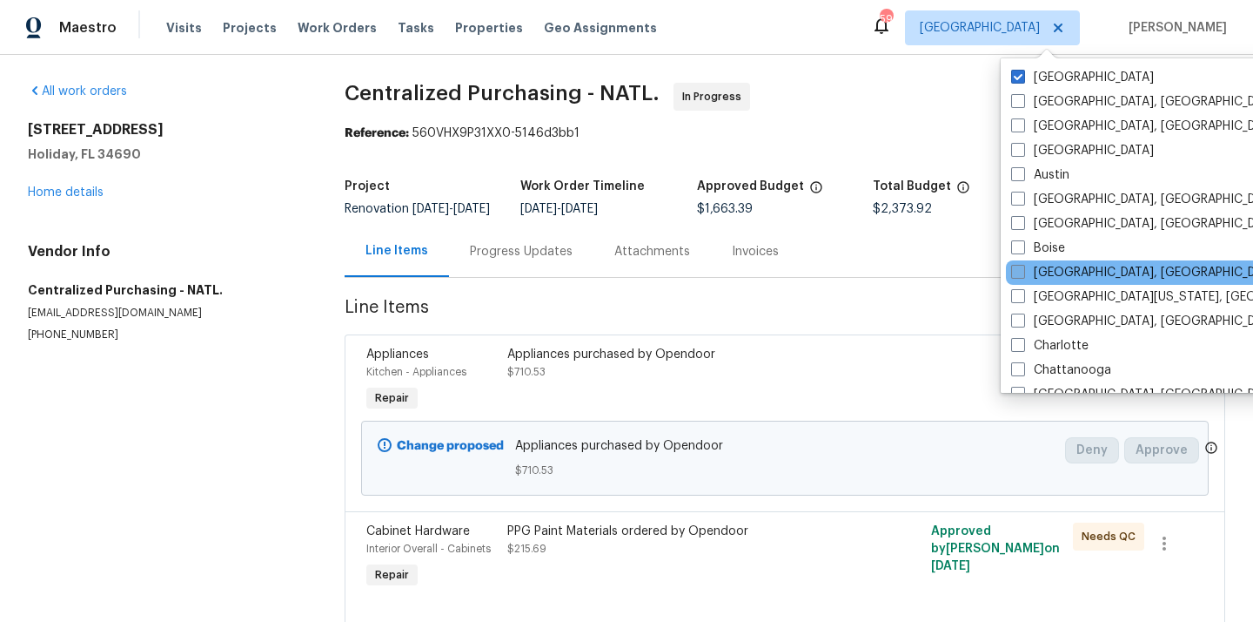
click at [1044, 274] on label "[GEOGRAPHIC_DATA], [GEOGRAPHIC_DATA]" at bounding box center [1146, 272] width 270 height 17
click at [1023, 274] on input "[GEOGRAPHIC_DATA], [GEOGRAPHIC_DATA]" at bounding box center [1016, 269] width 11 height 11
checkbox input "true"
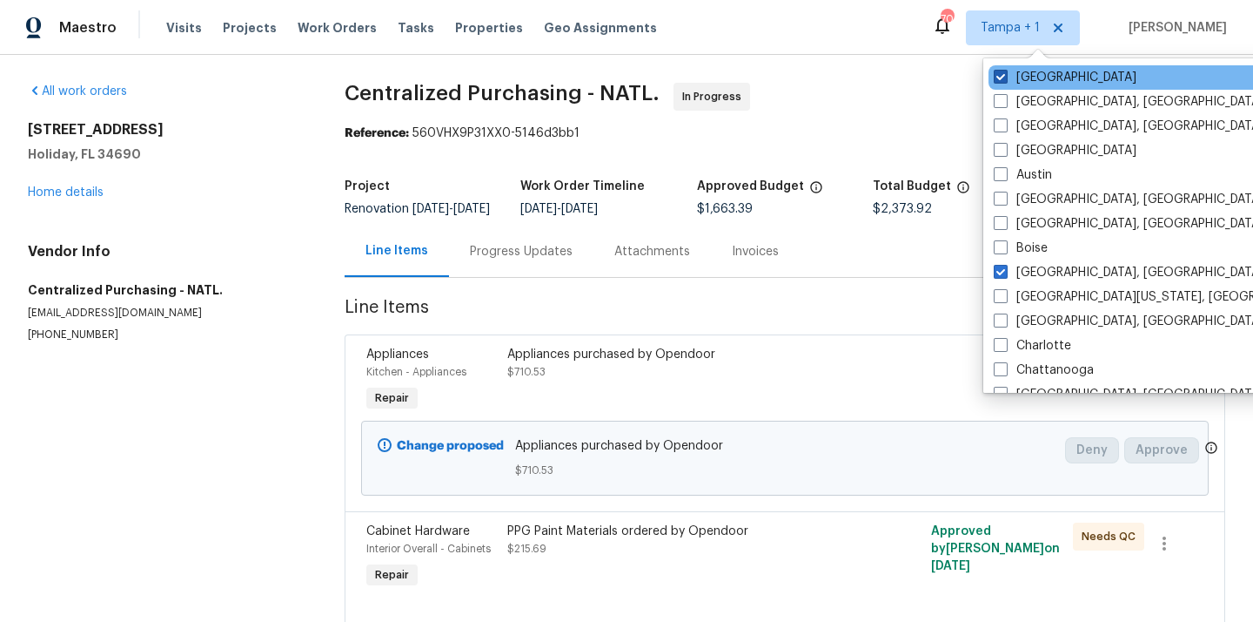
click at [1031, 73] on label "[GEOGRAPHIC_DATA]" at bounding box center [1065, 77] width 143 height 17
click at [1005, 73] on input "[GEOGRAPHIC_DATA]" at bounding box center [999, 74] width 11 height 11
checkbox input "false"
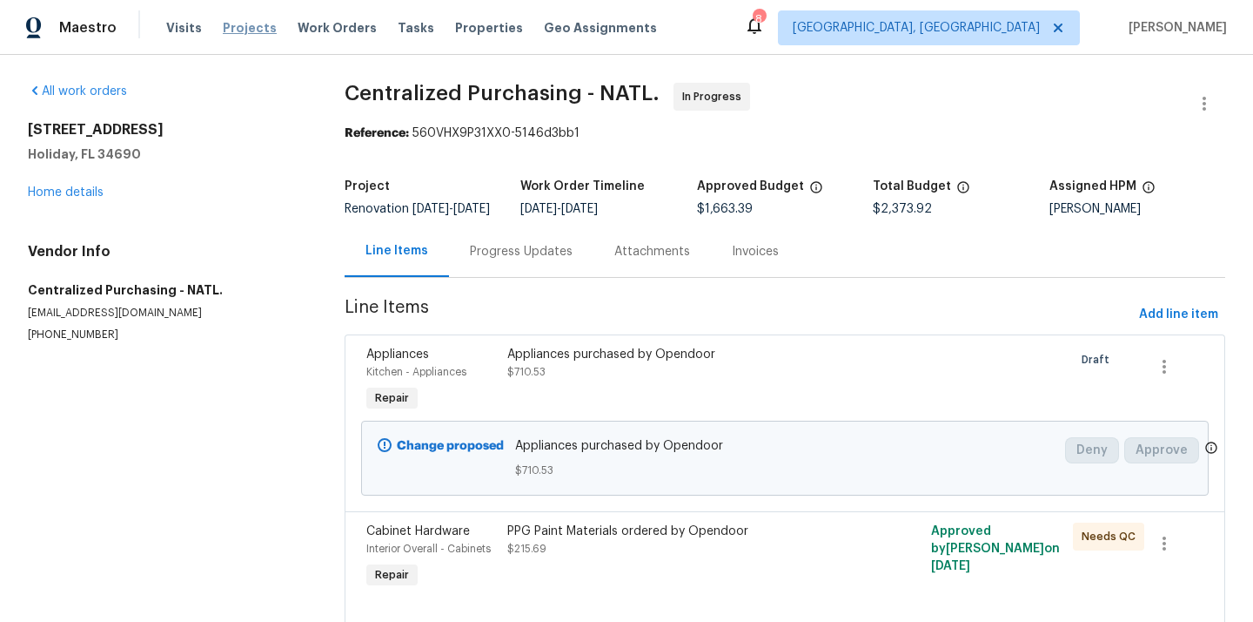
click at [235, 24] on span "Projects" at bounding box center [250, 27] width 54 height 17
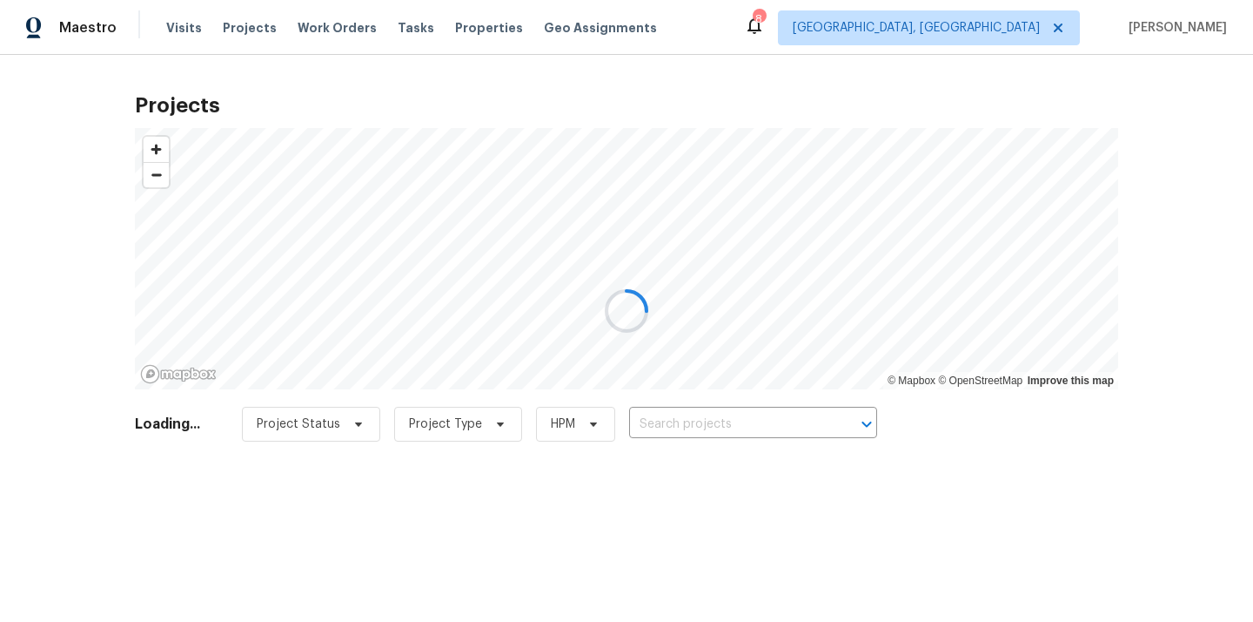
click at [740, 406] on div at bounding box center [626, 311] width 1253 height 622
click at [735, 417] on div at bounding box center [626, 311] width 1253 height 622
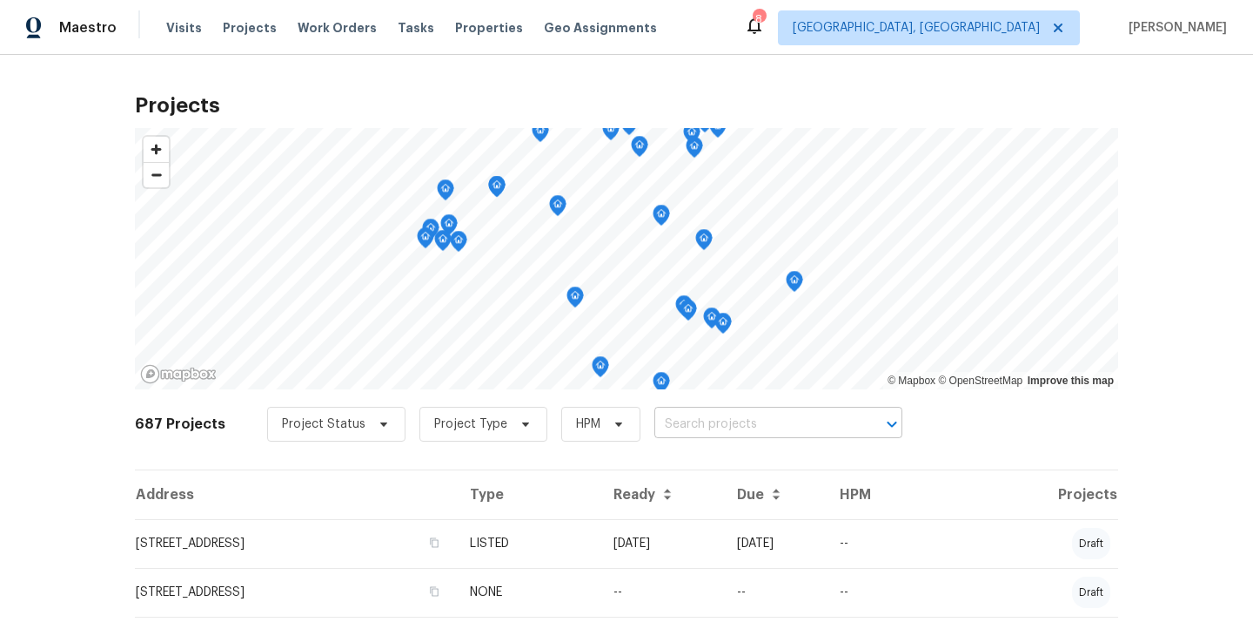
click at [708, 427] on input "text" at bounding box center [754, 424] width 199 height 27
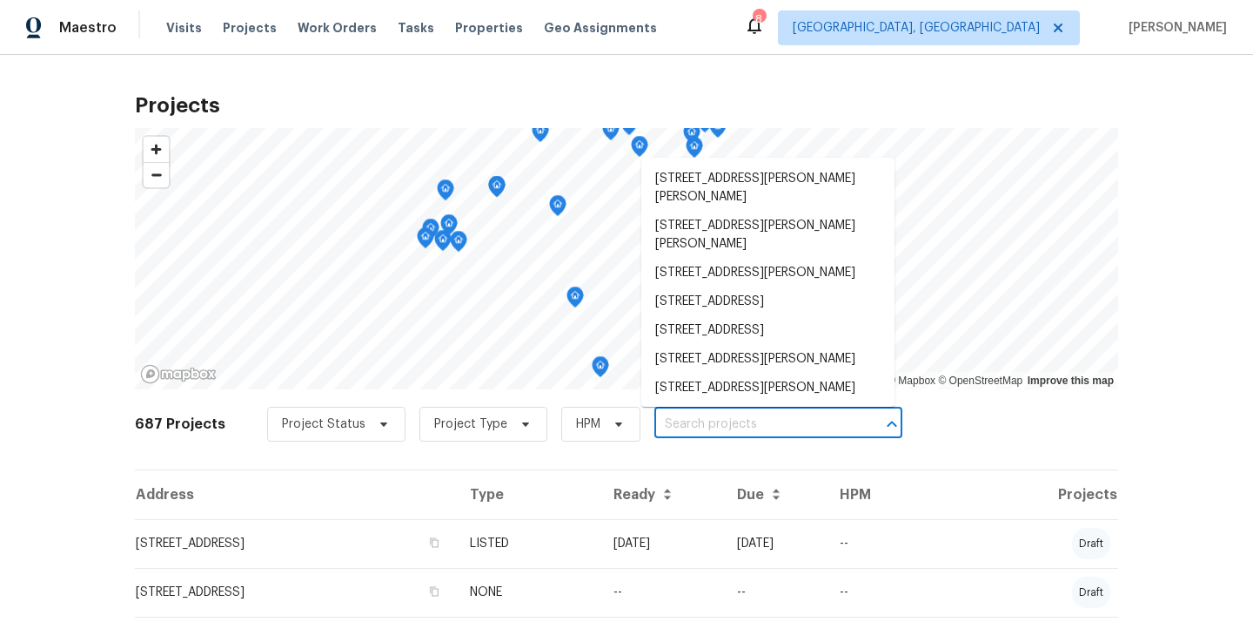
paste input "[STREET_ADDRESS][PERSON_NAME]"
type input "[STREET_ADDRESS][PERSON_NAME]"
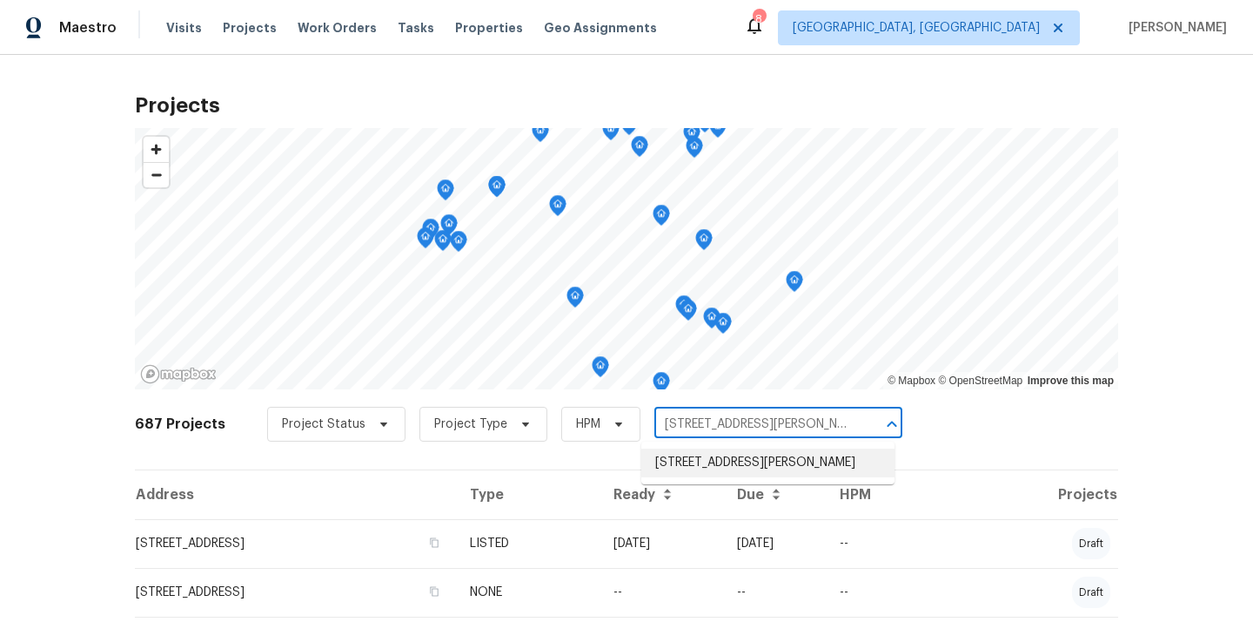
click at [711, 462] on li "[STREET_ADDRESS][PERSON_NAME]" at bounding box center [768, 462] width 253 height 29
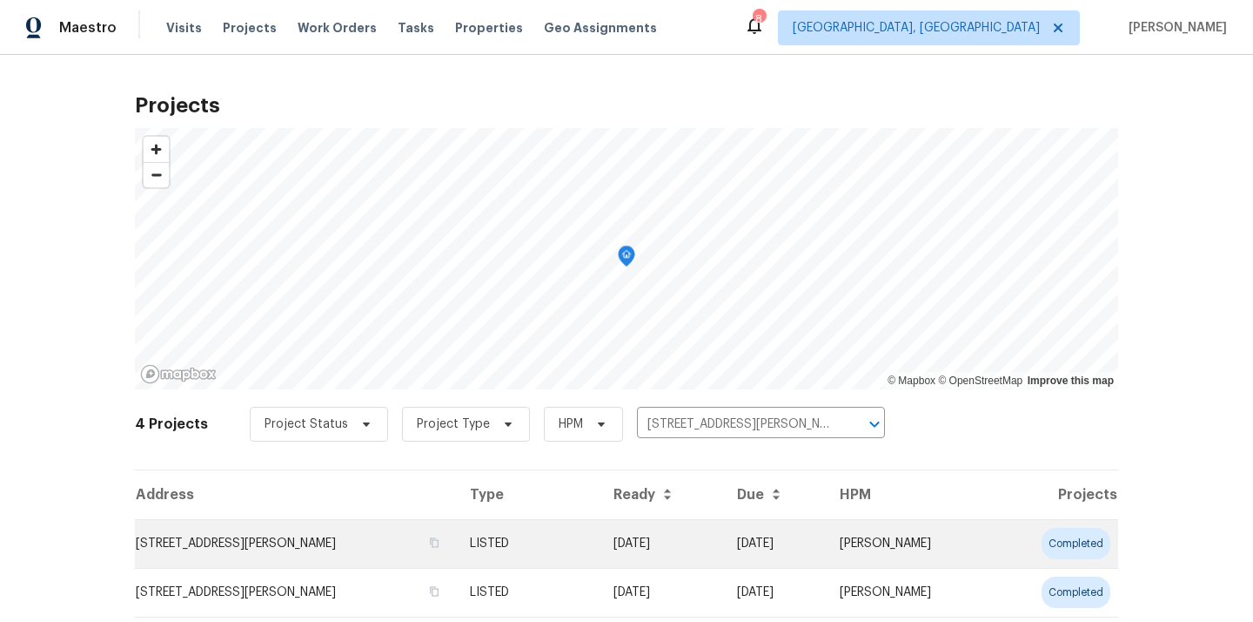
click at [394, 540] on td "[STREET_ADDRESS][PERSON_NAME]" at bounding box center [295, 543] width 321 height 49
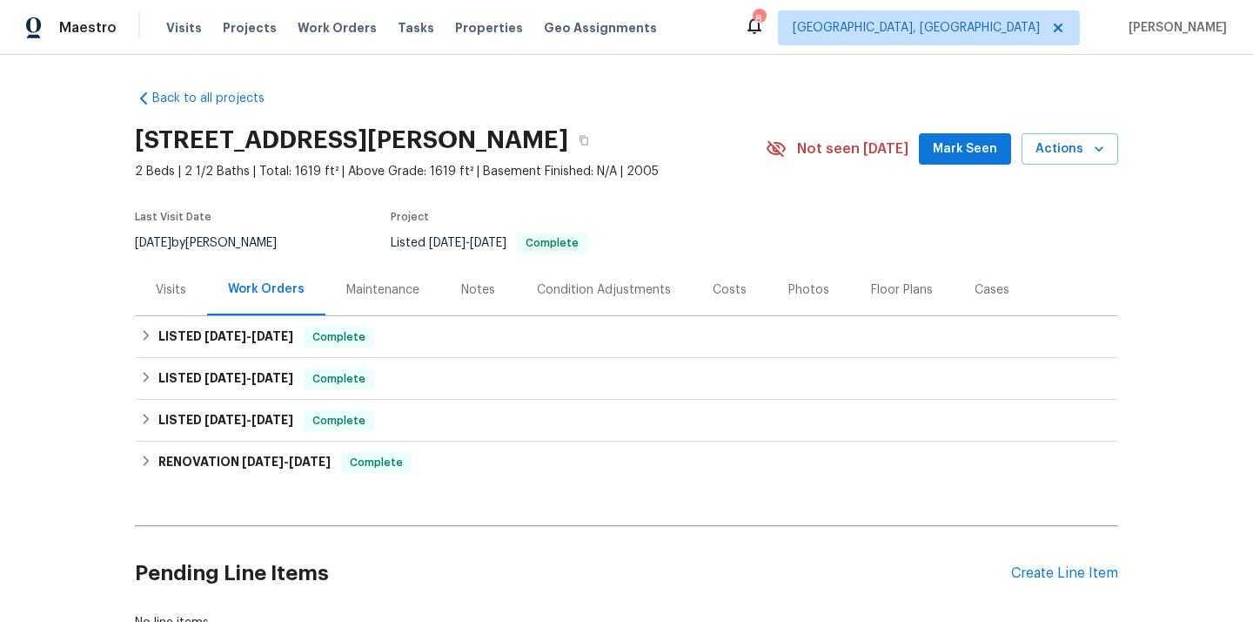
click at [525, 139] on h2 "[STREET_ADDRESS][PERSON_NAME]" at bounding box center [351, 139] width 433 height 17
click at [525, 141] on h2 "[STREET_ADDRESS][PERSON_NAME]" at bounding box center [351, 139] width 433 height 17
copy h2 "01503"
